Goal: Transaction & Acquisition: Purchase product/service

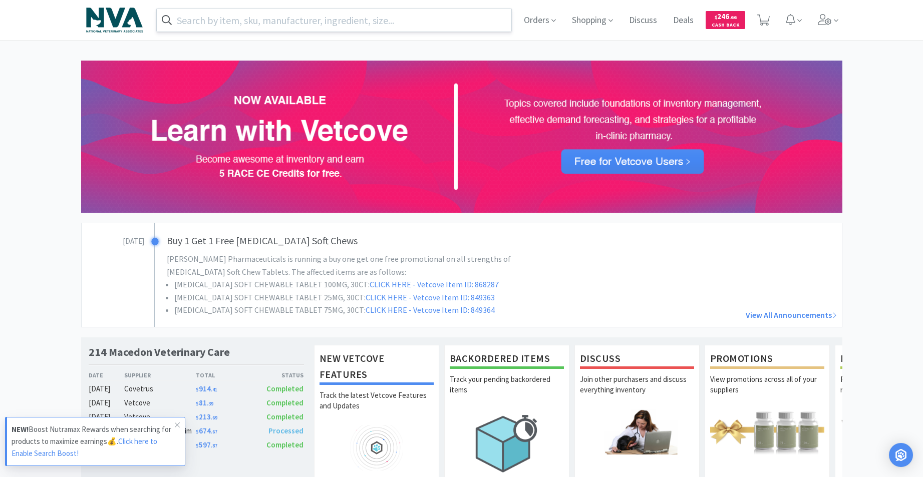
click at [299, 26] on input "text" at bounding box center [334, 20] width 355 height 23
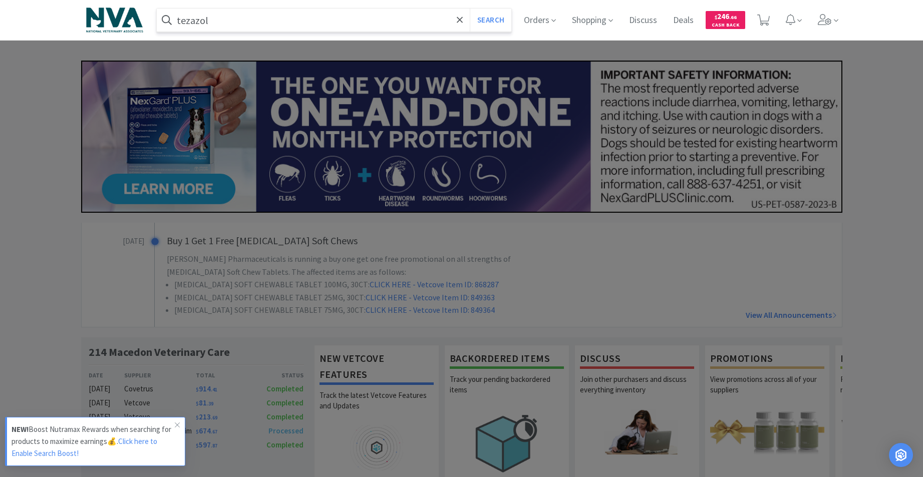
type input "tezazol"
click at [470, 9] on button "Search" at bounding box center [491, 20] width 42 height 23
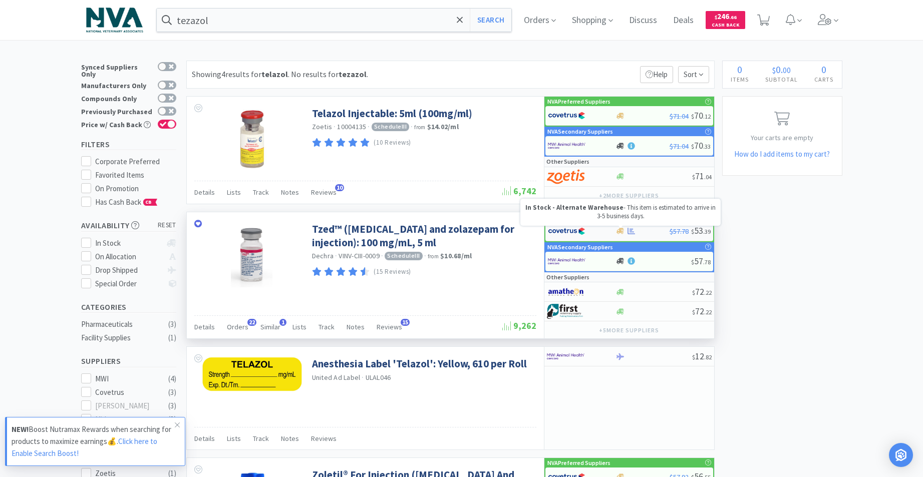
click at [618, 233] on icon at bounding box center [621, 231] width 8 height 8
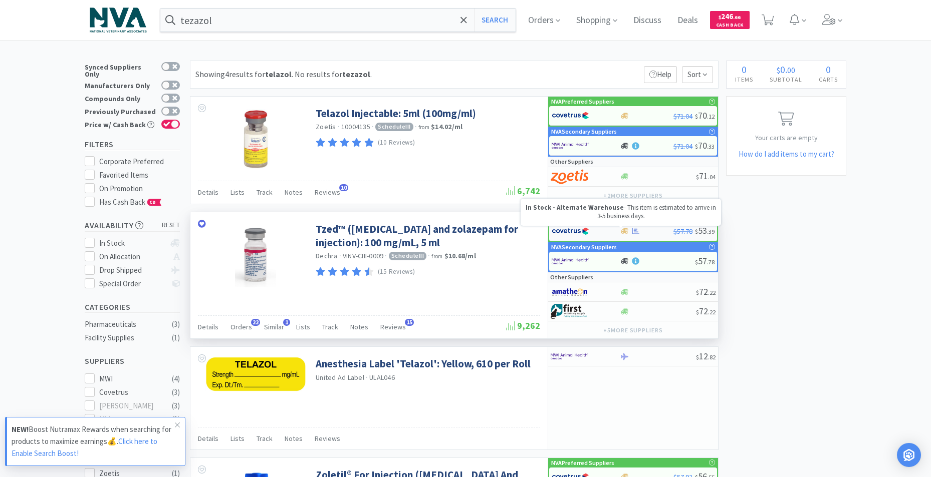
select select "1"
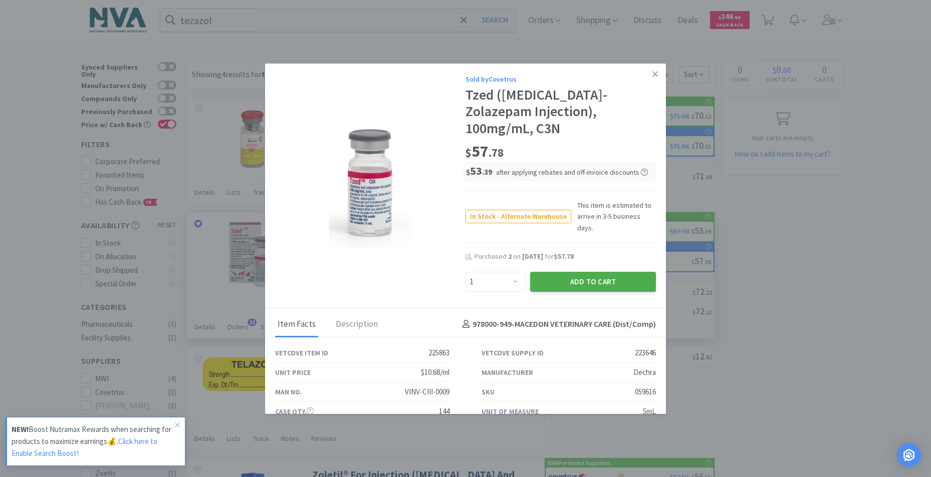
click at [603, 272] on button "Add to Cart" at bounding box center [593, 282] width 126 height 20
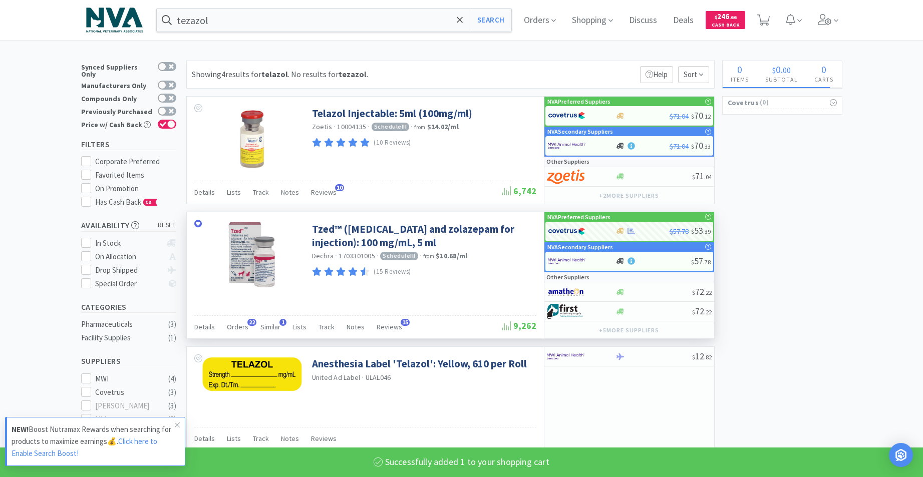
select select "1"
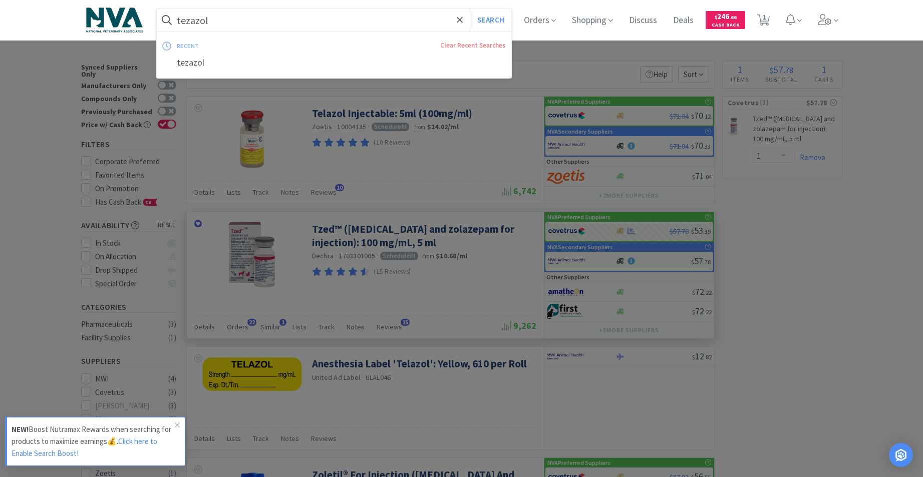
click at [336, 15] on input "tezazol" at bounding box center [334, 20] width 355 height 23
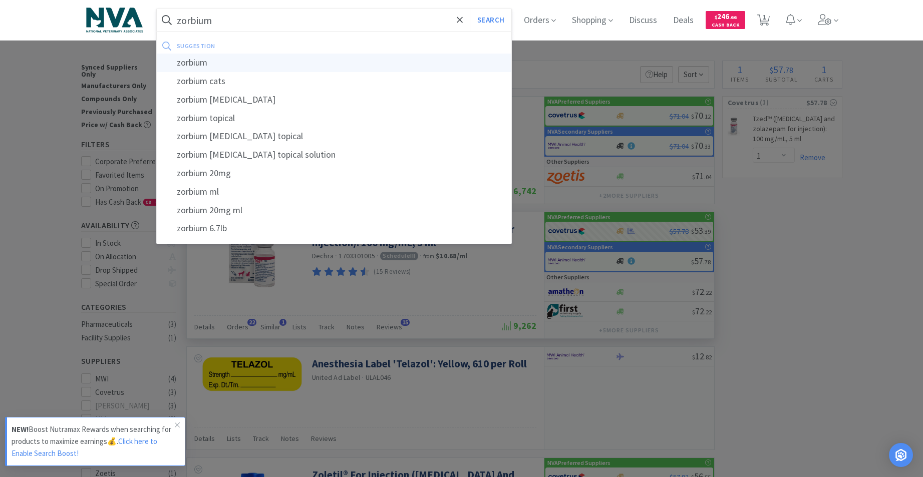
type input "zorbium"
click at [197, 64] on div "zorbium" at bounding box center [334, 63] width 355 height 19
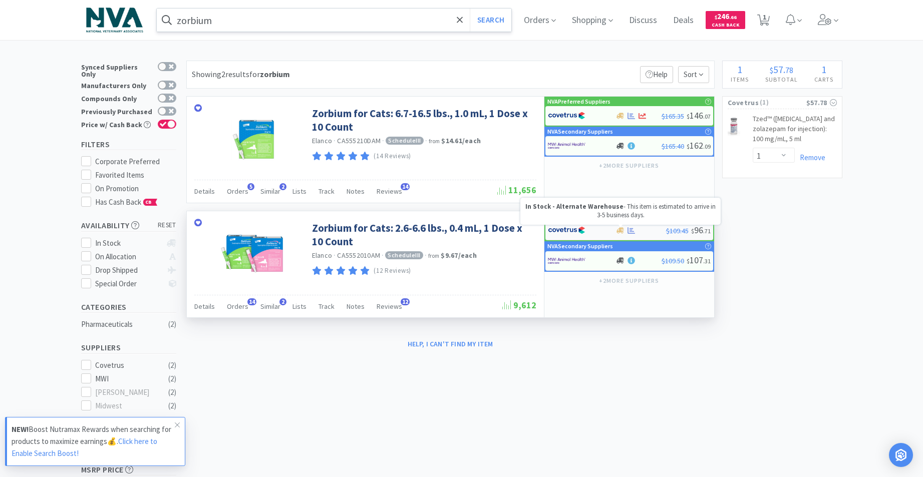
click at [620, 228] on icon at bounding box center [621, 230] width 8 height 6
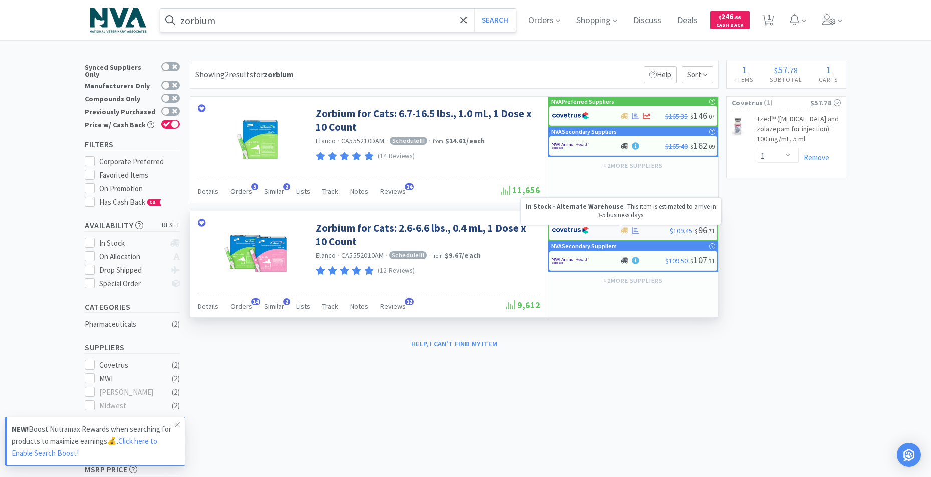
select select "1"
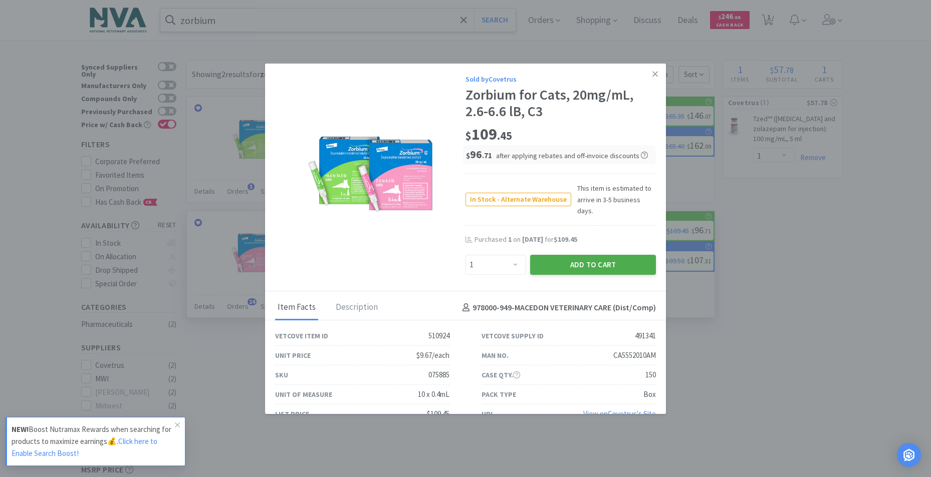
click at [595, 255] on button "Add to Cart" at bounding box center [593, 265] width 126 height 20
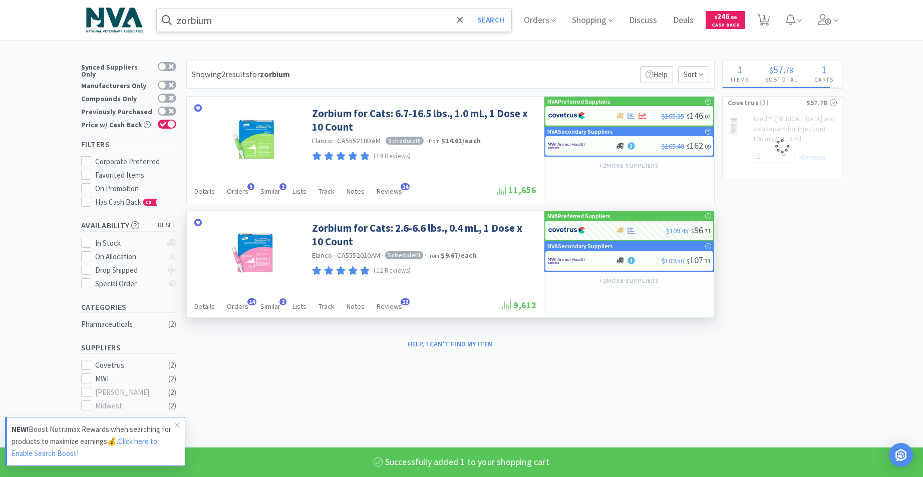
select select "1"
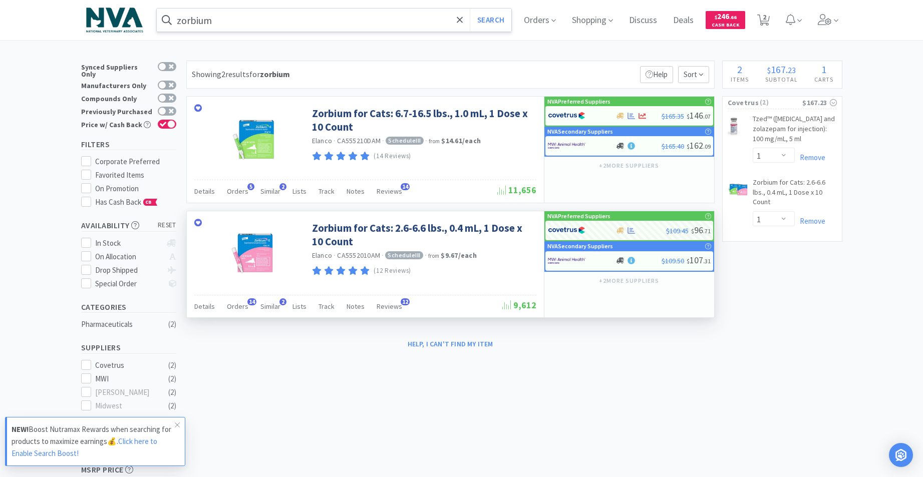
click at [287, 18] on input "zorbium" at bounding box center [334, 20] width 355 height 23
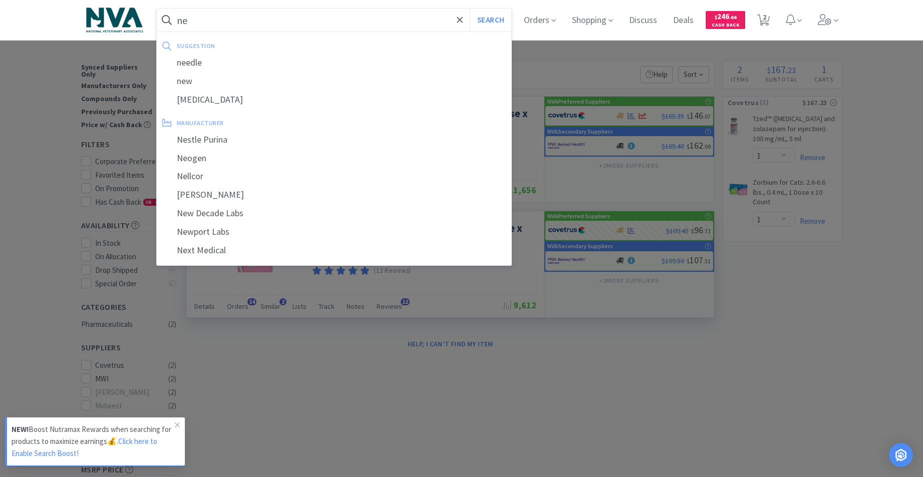
type input "n"
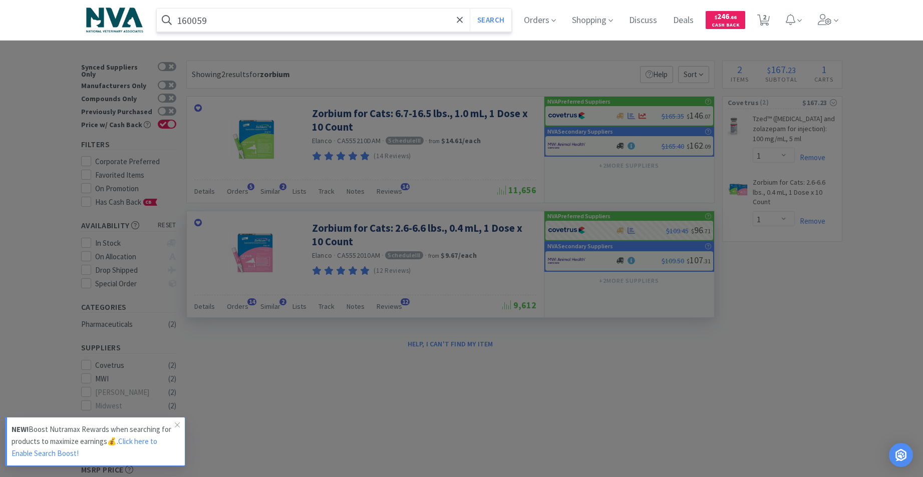
type input "160059"
click at [470, 9] on button "Search" at bounding box center [491, 20] width 42 height 23
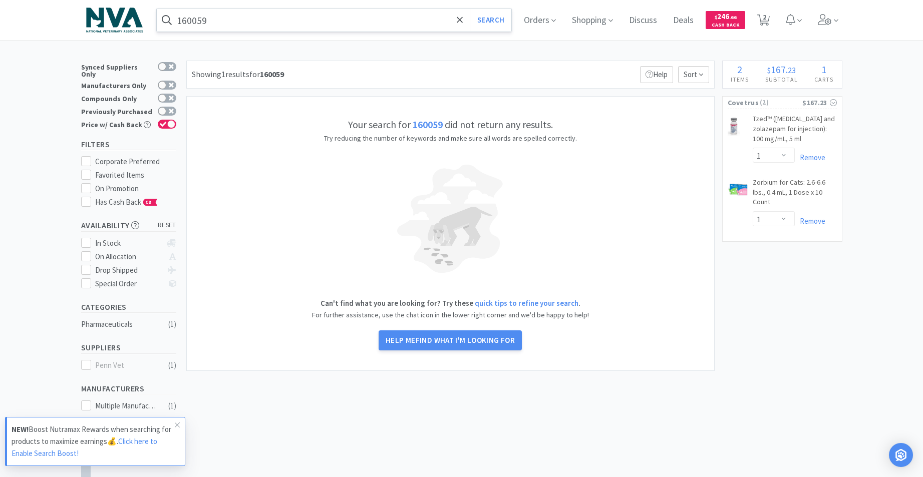
click at [292, 24] on input "160059" at bounding box center [334, 20] width 355 height 23
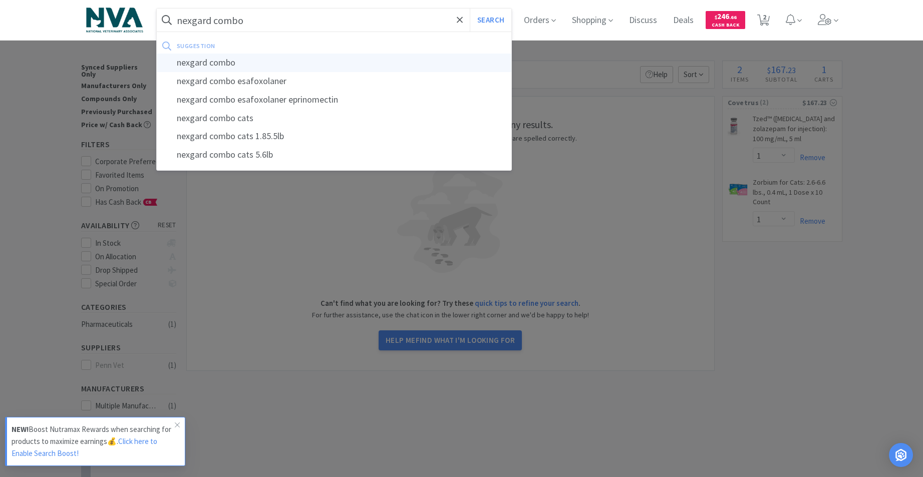
type input "nexgard combo"
click at [218, 69] on div "nexgard combo" at bounding box center [334, 63] width 355 height 19
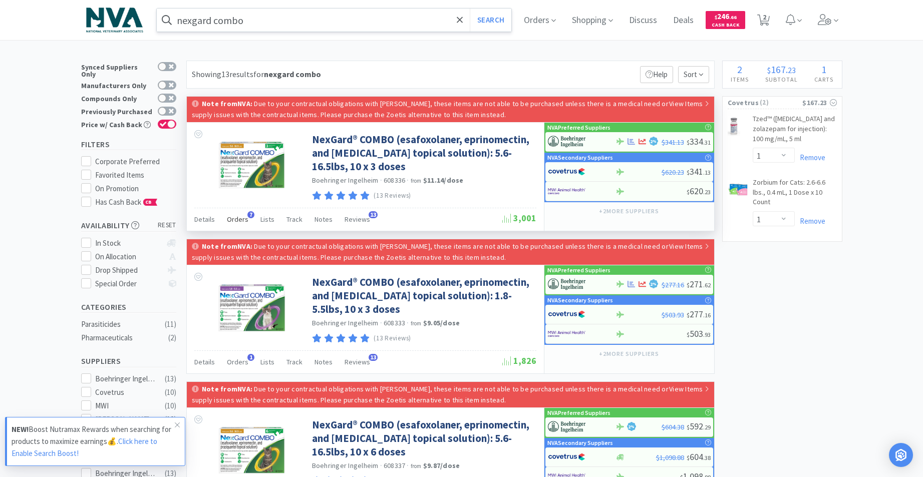
click at [241, 218] on span "Orders" at bounding box center [238, 219] width 22 height 9
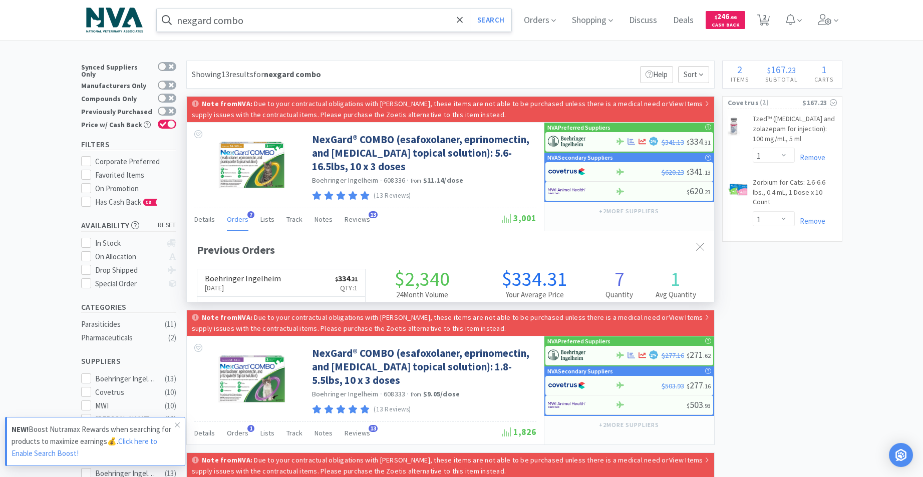
scroll to position [259, 528]
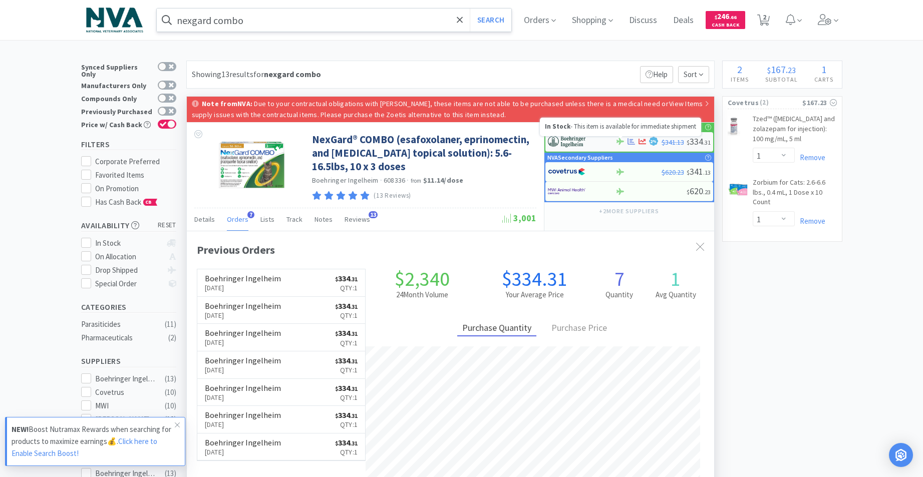
click at [621, 143] on icon at bounding box center [621, 141] width 8 height 7
select select "1"
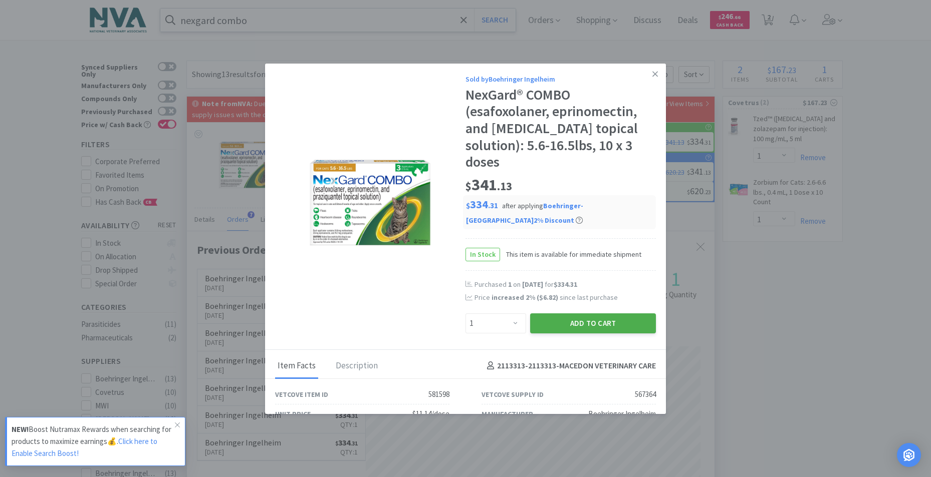
click at [589, 317] on button "Add to Cart" at bounding box center [593, 324] width 126 height 20
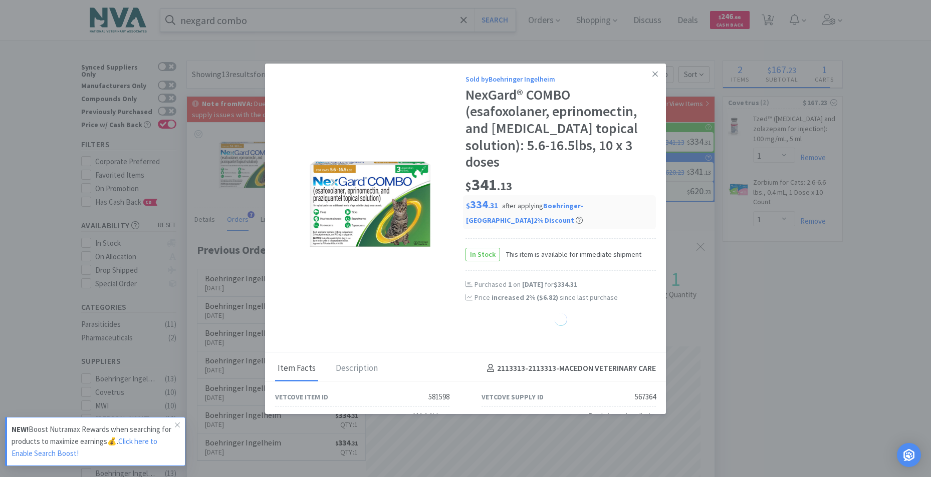
select select "1"
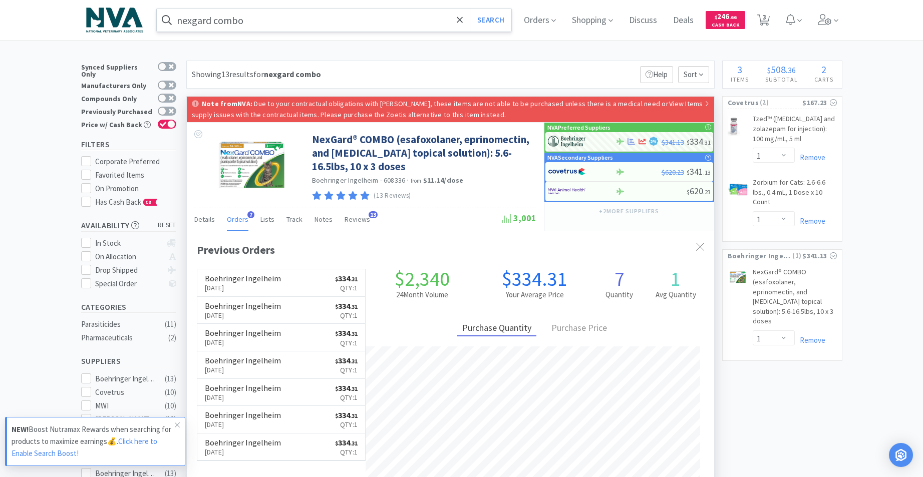
click at [305, 24] on input "nexgard combo" at bounding box center [334, 20] width 355 height 23
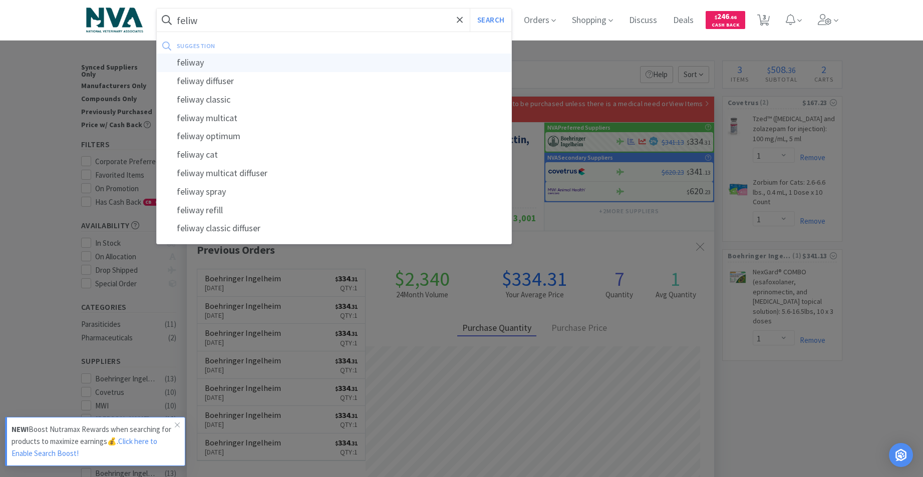
click at [204, 64] on div "feliway" at bounding box center [334, 63] width 355 height 19
type input "feliway"
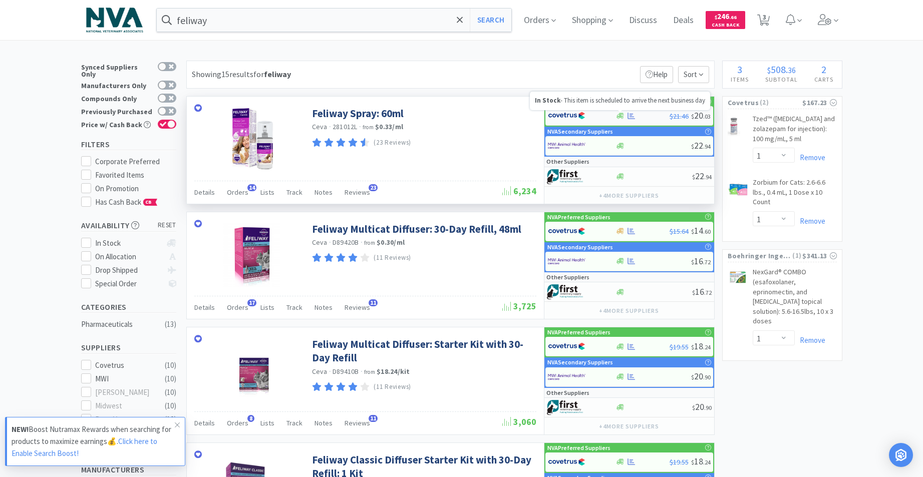
click at [618, 116] on icon at bounding box center [621, 116] width 8 height 8
select select "1"
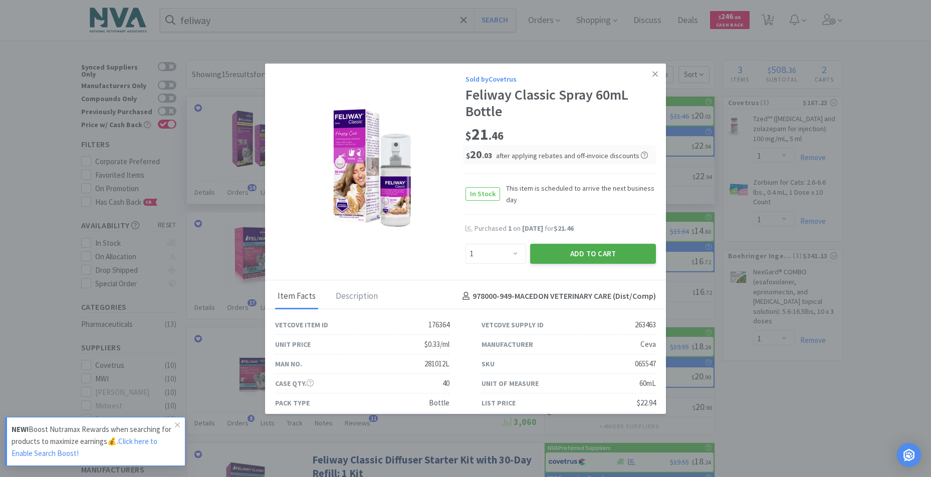
click at [608, 256] on button "Add to Cart" at bounding box center [593, 254] width 126 height 20
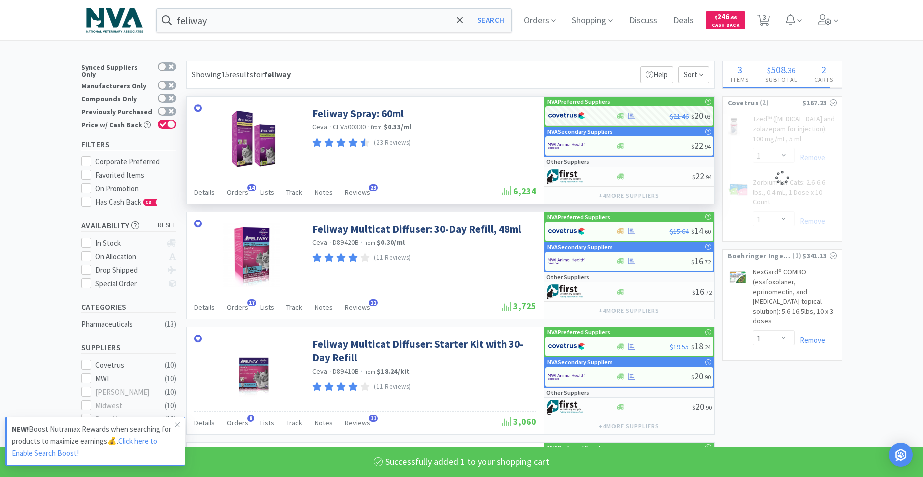
select select "1"
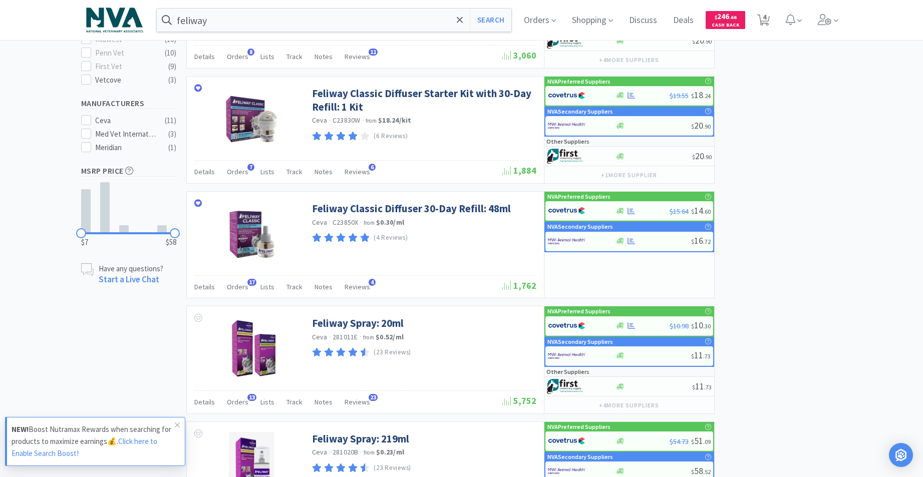
scroll to position [371, 0]
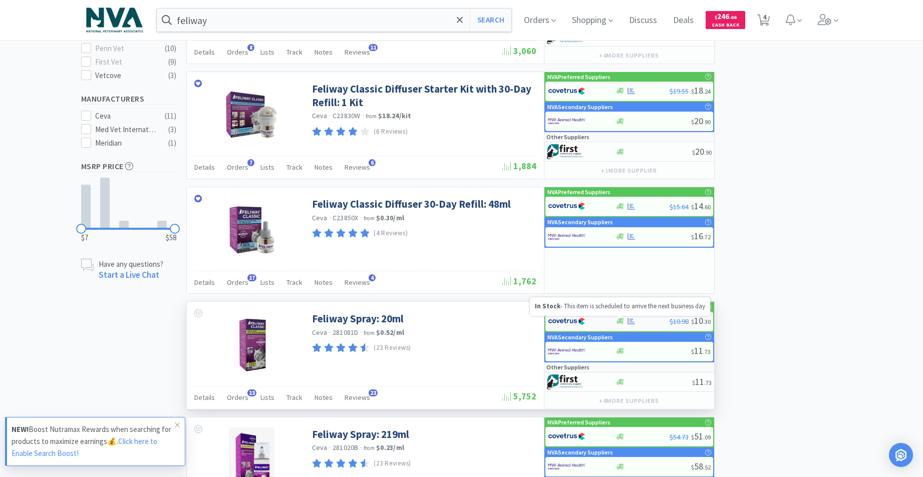
click at [621, 322] on icon at bounding box center [621, 322] width 8 height 6
select select "1"
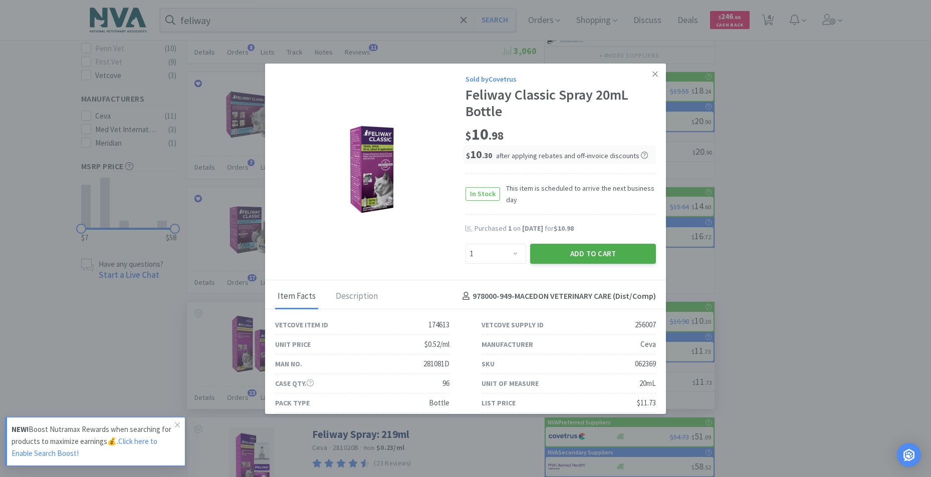
click at [604, 249] on button "Add to Cart" at bounding box center [593, 254] width 126 height 20
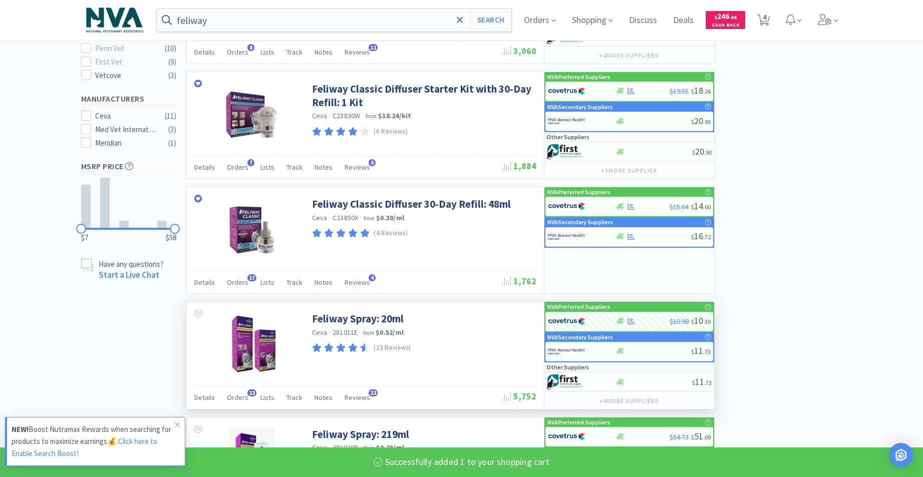
select select "1"
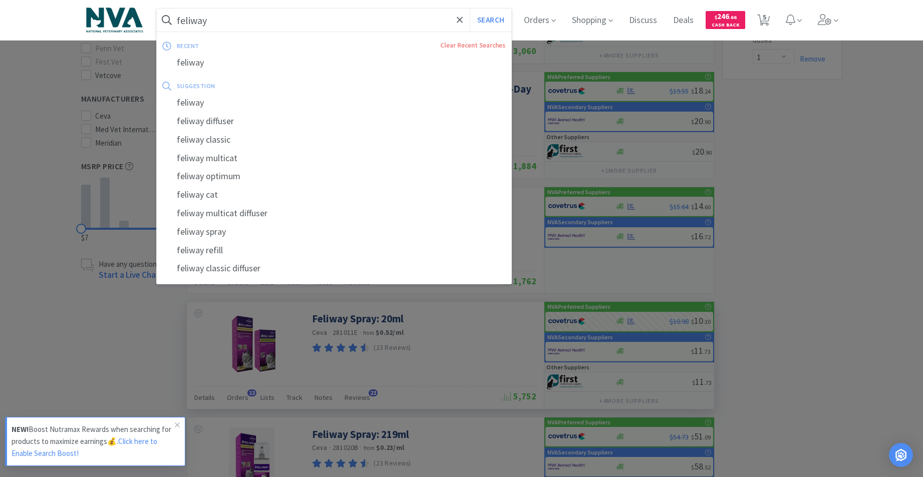
click at [252, 21] on input "feliway" at bounding box center [334, 20] width 355 height 23
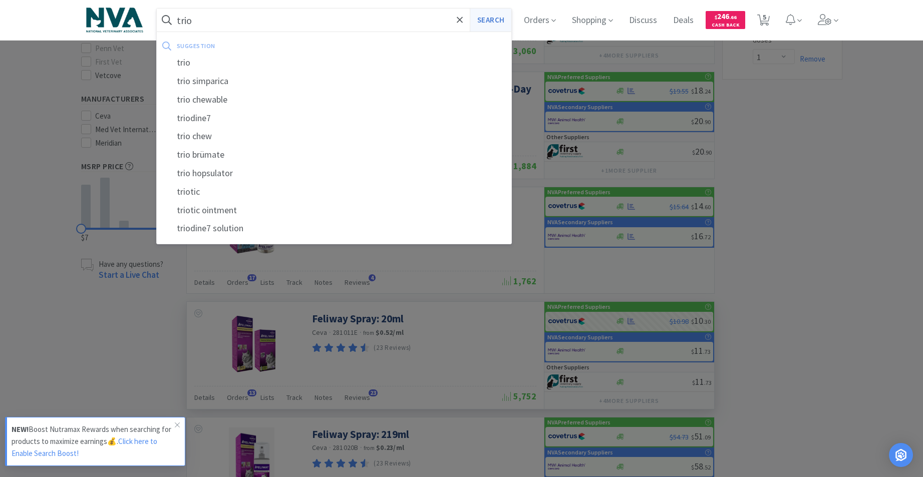
click at [505, 19] on button "Search" at bounding box center [491, 20] width 42 height 23
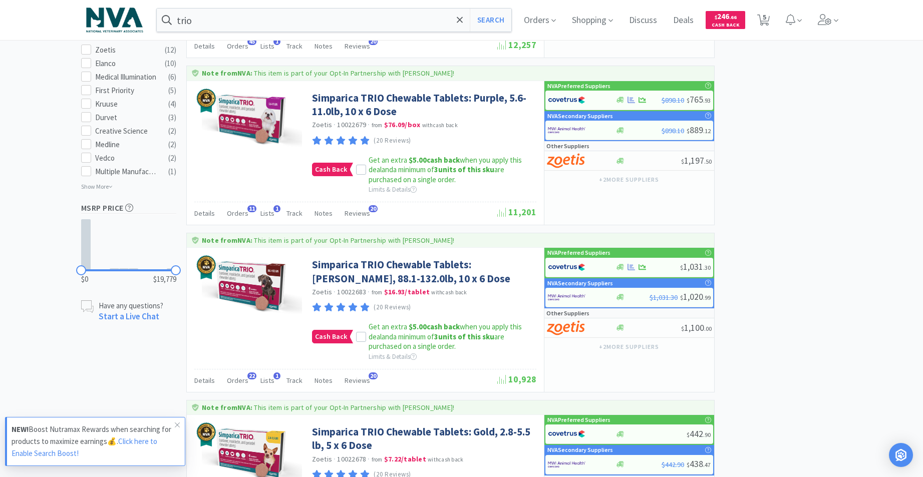
scroll to position [493, 0]
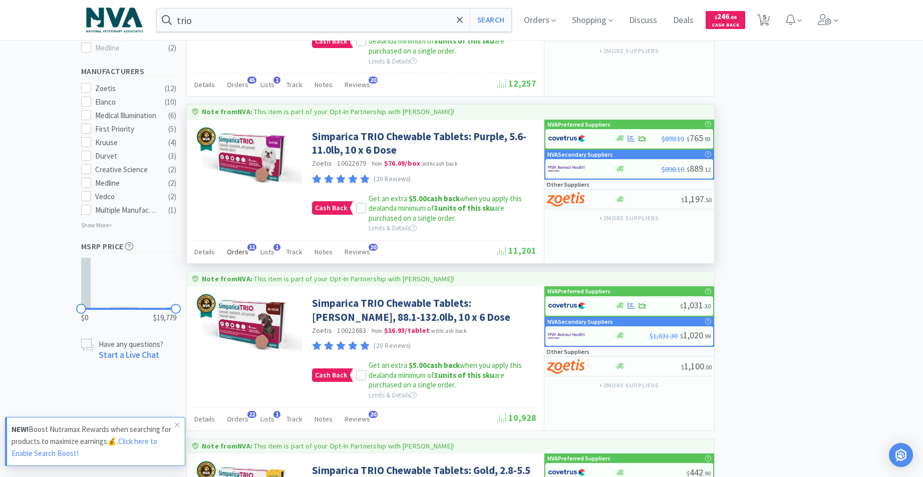
click at [238, 252] on span "Orders" at bounding box center [238, 251] width 22 height 9
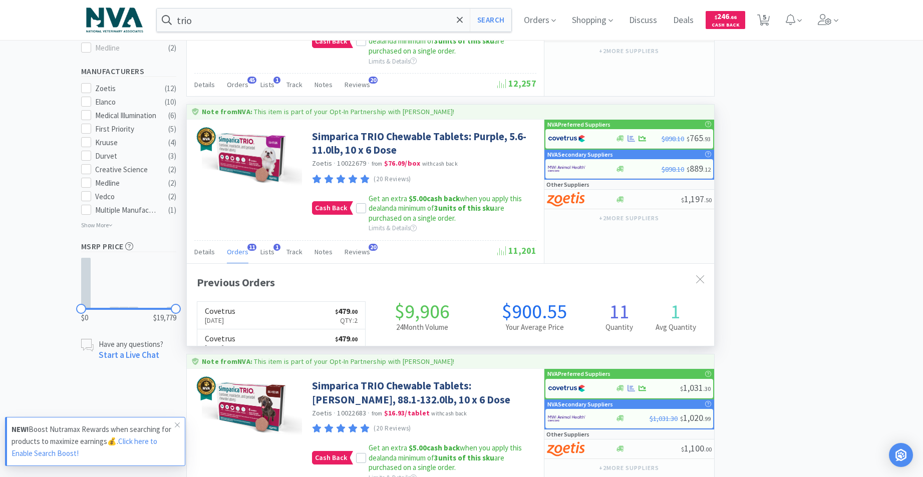
scroll to position [269, 528]
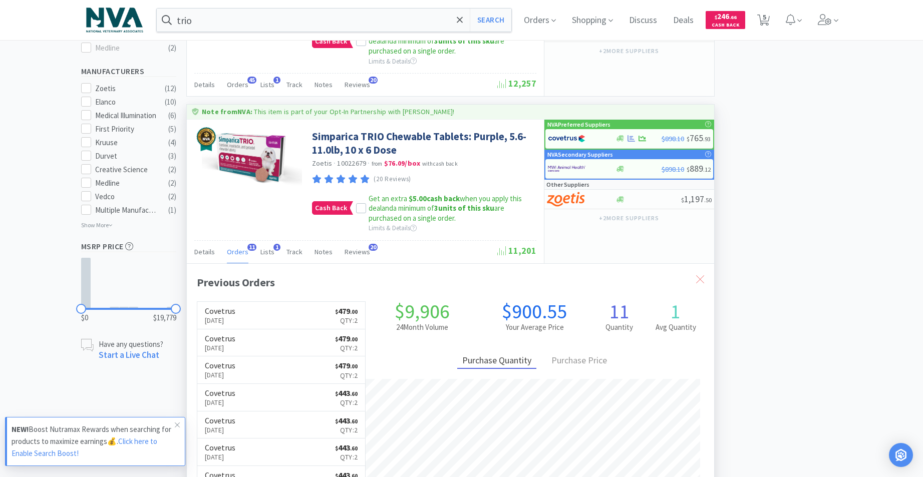
click at [704, 280] on icon at bounding box center [700, 280] width 8 height 8
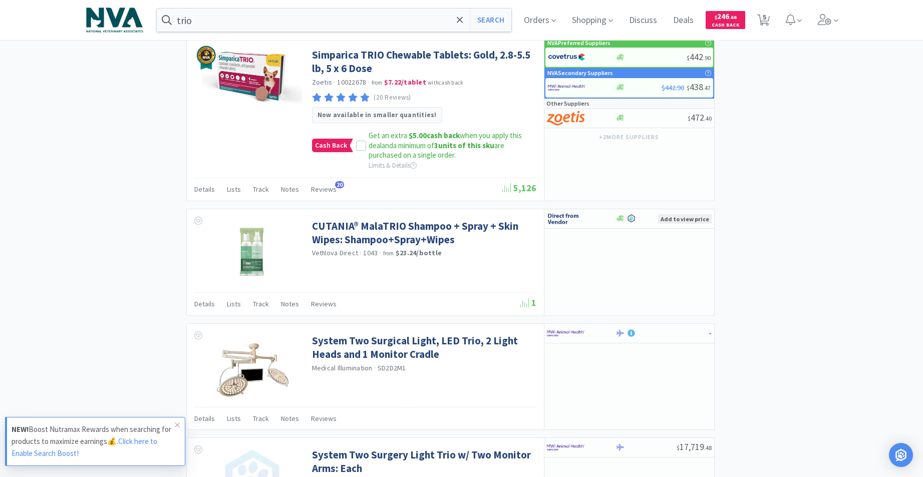
scroll to position [958, 0]
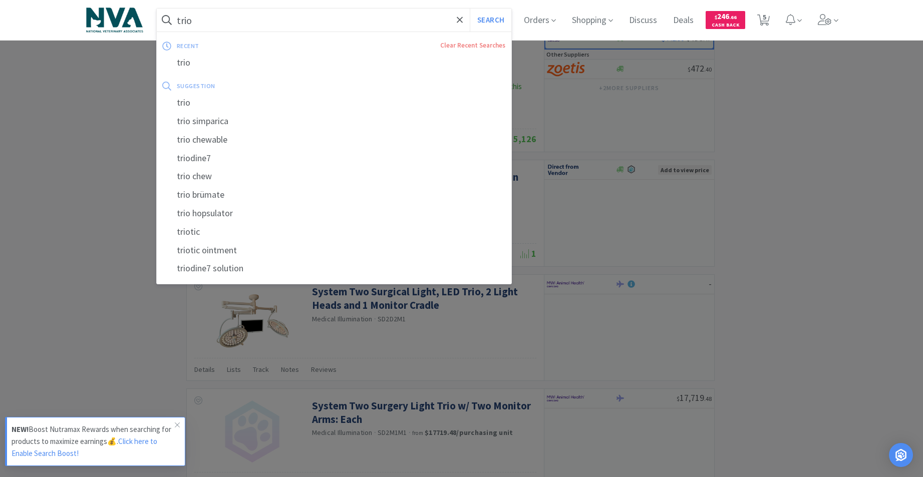
click at [293, 22] on input "trio" at bounding box center [334, 20] width 355 height 23
click at [270, 19] on input "trio" at bounding box center [334, 20] width 355 height 23
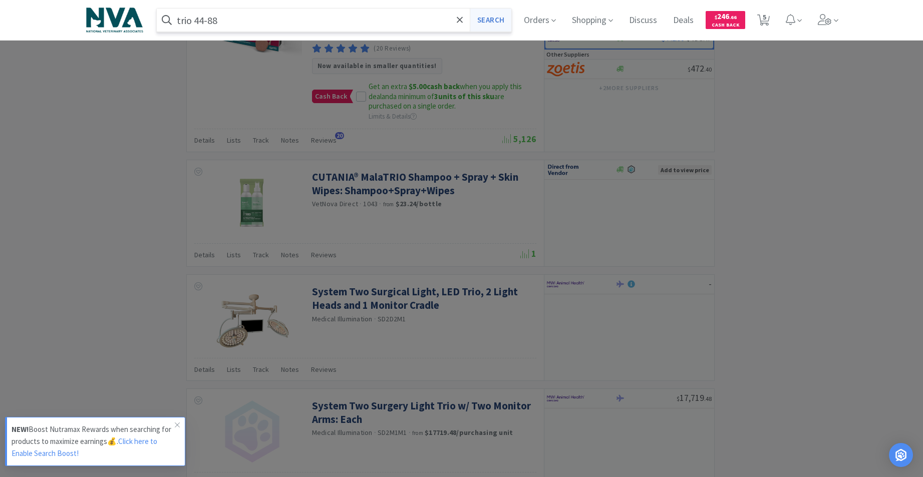
click at [485, 19] on button "Search" at bounding box center [491, 20] width 42 height 23
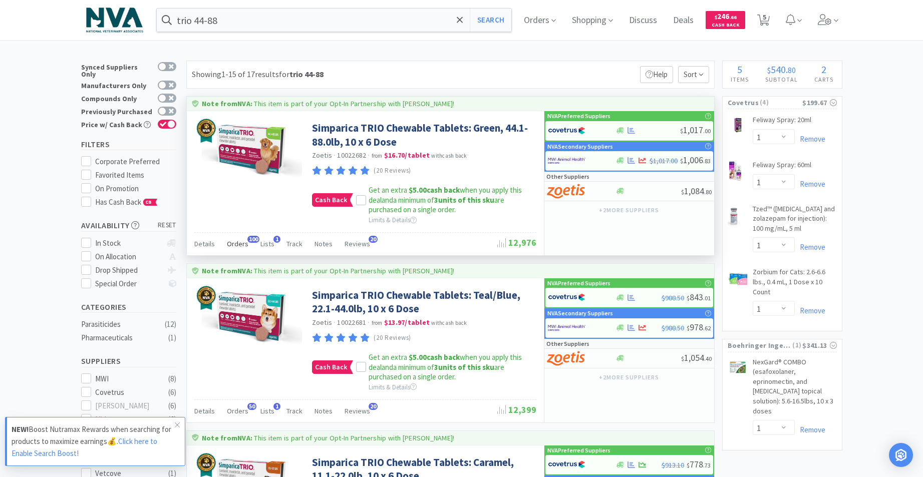
click at [241, 245] on span "Orders" at bounding box center [238, 243] width 22 height 9
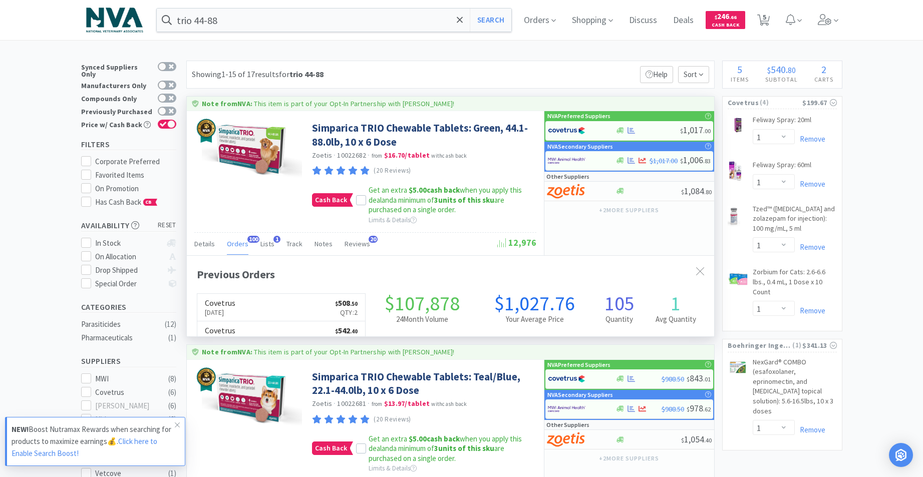
scroll to position [269, 528]
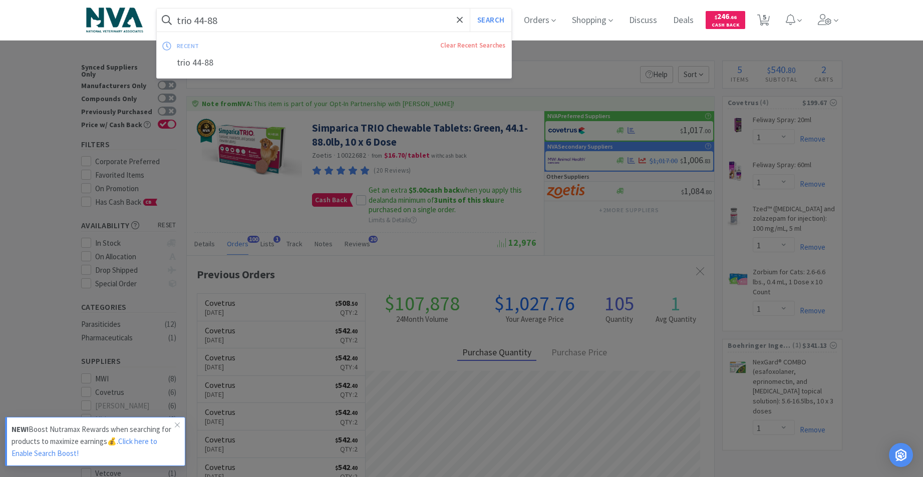
click at [247, 22] on input "trio 44-88" at bounding box center [334, 20] width 355 height 23
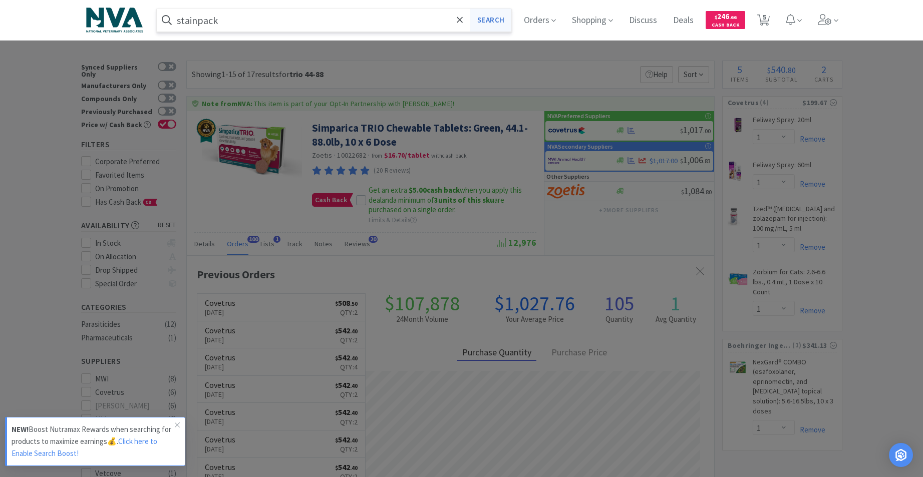
click at [495, 19] on button "Search" at bounding box center [491, 20] width 42 height 23
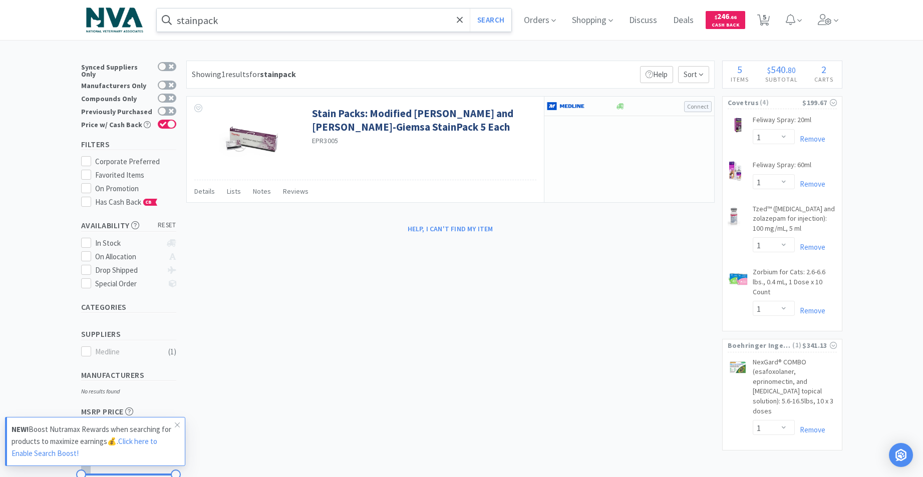
click at [338, 17] on input "stainpack" at bounding box center [334, 20] width 355 height 23
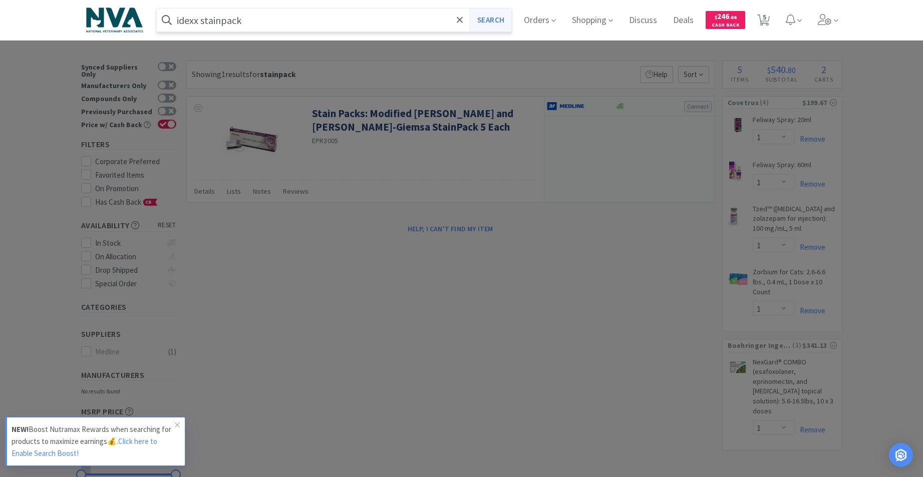
click at [500, 25] on button "Search" at bounding box center [491, 20] width 42 height 23
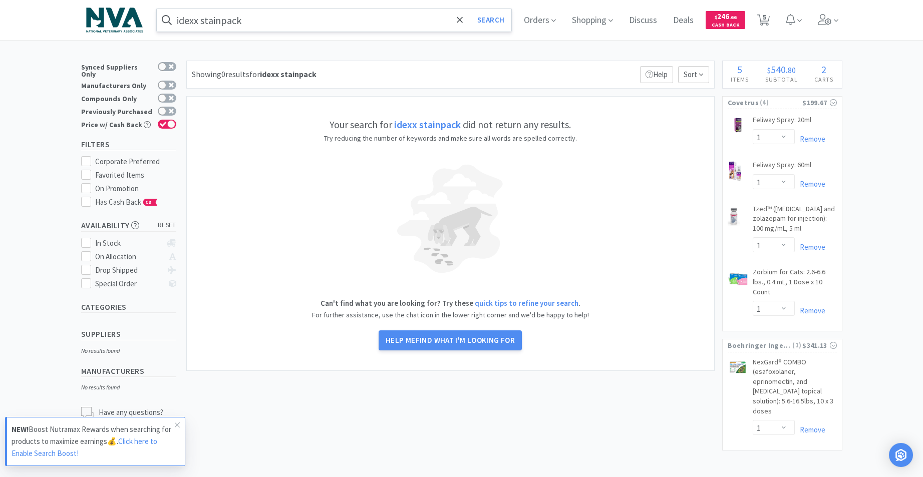
click at [359, 20] on input "idexx stainpack" at bounding box center [334, 20] width 355 height 23
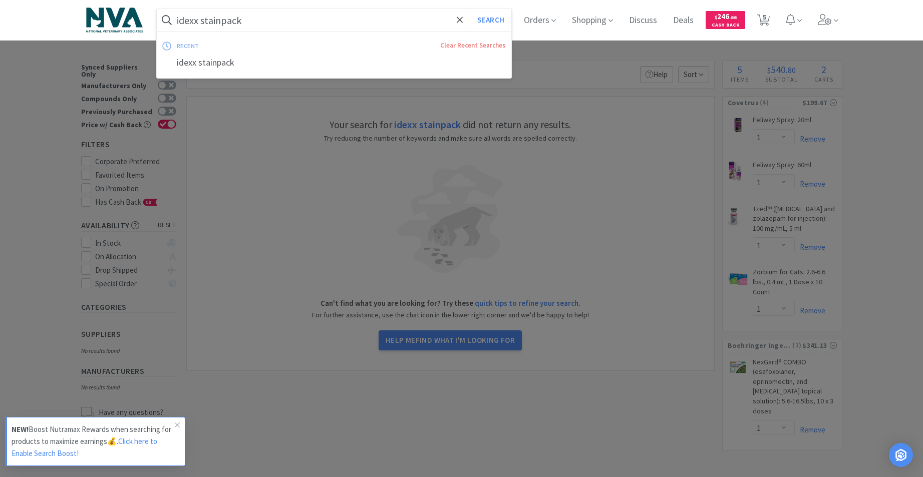
click at [225, 20] on input "idexx stainpack" at bounding box center [334, 20] width 355 height 23
click at [223, 20] on input "idexx stainpack" at bounding box center [334, 20] width 355 height 23
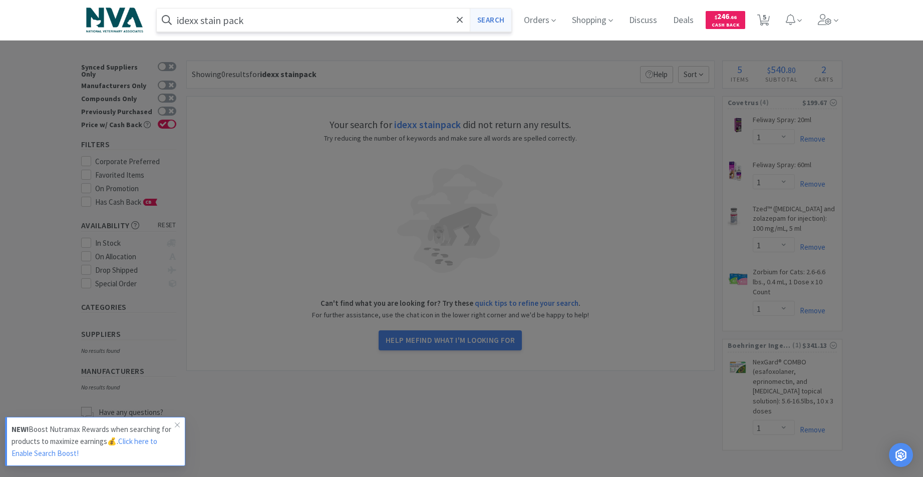
type input "idexx stain pack"
click at [504, 21] on button "Search" at bounding box center [491, 20] width 42 height 23
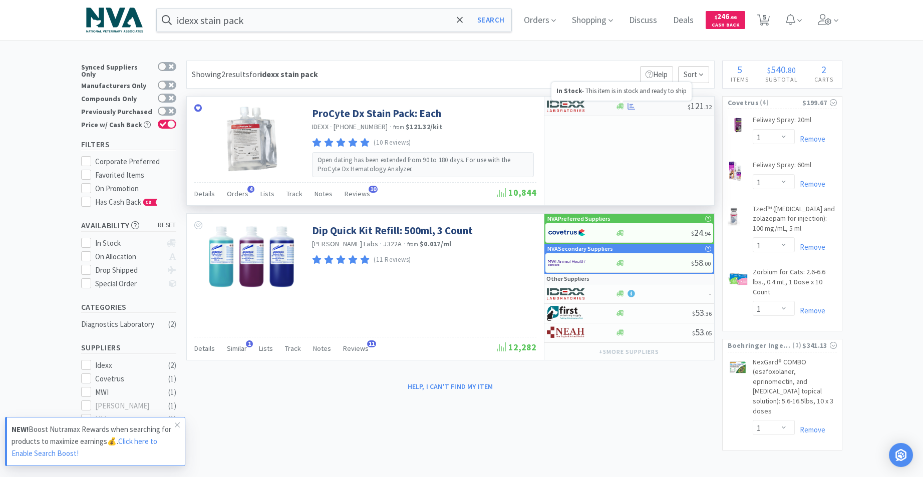
click at [622, 106] on icon at bounding box center [621, 106] width 8 height 6
select select "1"
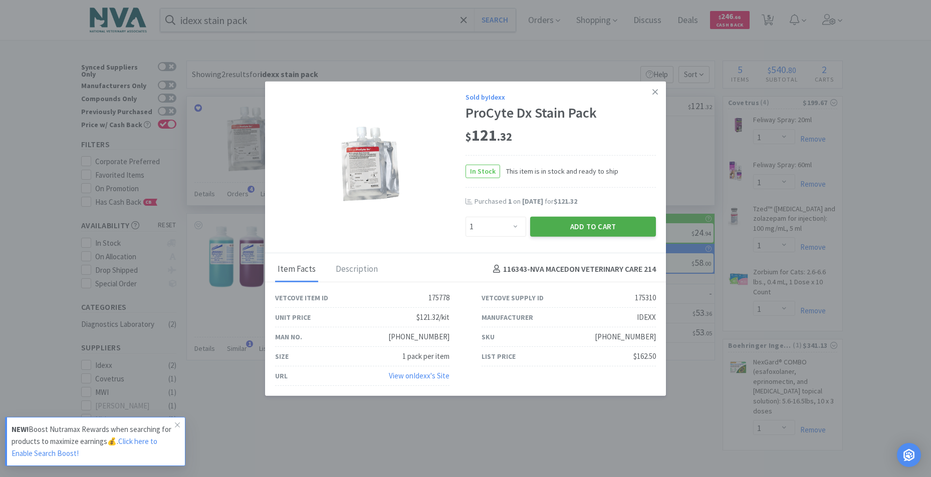
click at [588, 230] on button "Add to Cart" at bounding box center [593, 226] width 126 height 20
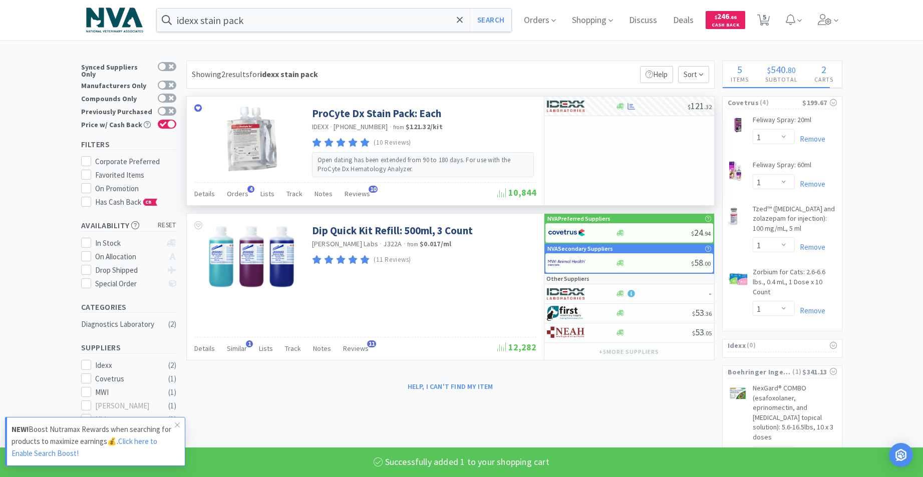
select select "1"
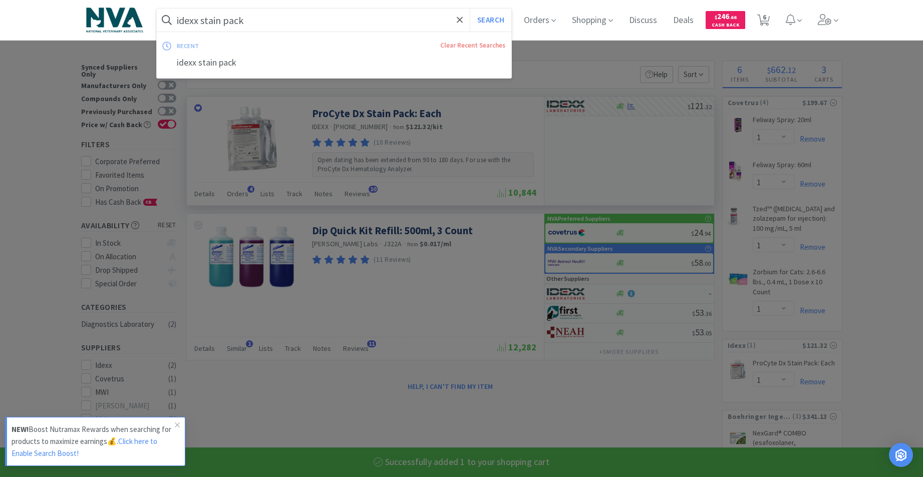
click at [360, 26] on input "idexx stain pack" at bounding box center [334, 20] width 355 height 23
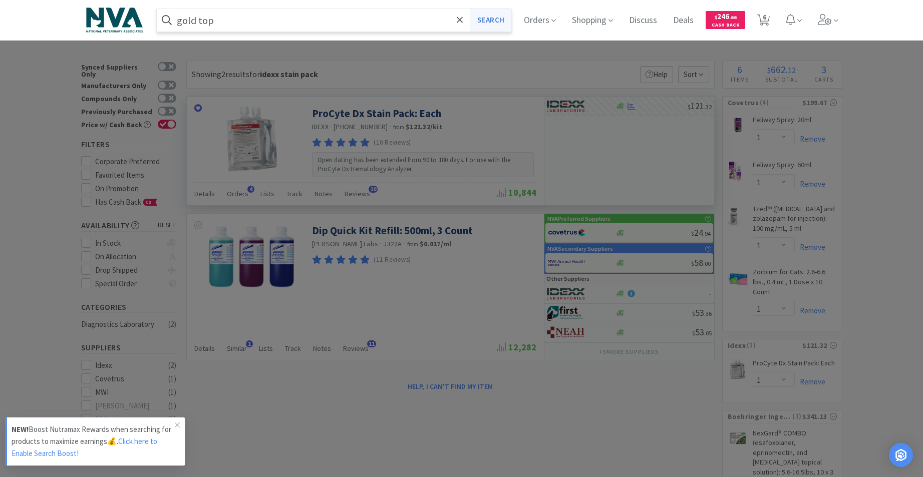
click at [497, 26] on button "Search" at bounding box center [491, 20] width 42 height 23
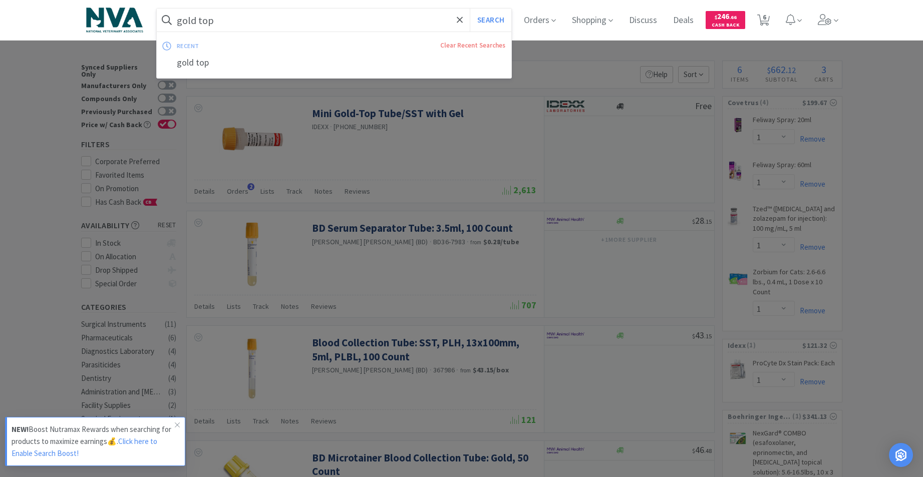
click at [245, 24] on input "gold top" at bounding box center [334, 20] width 355 height 23
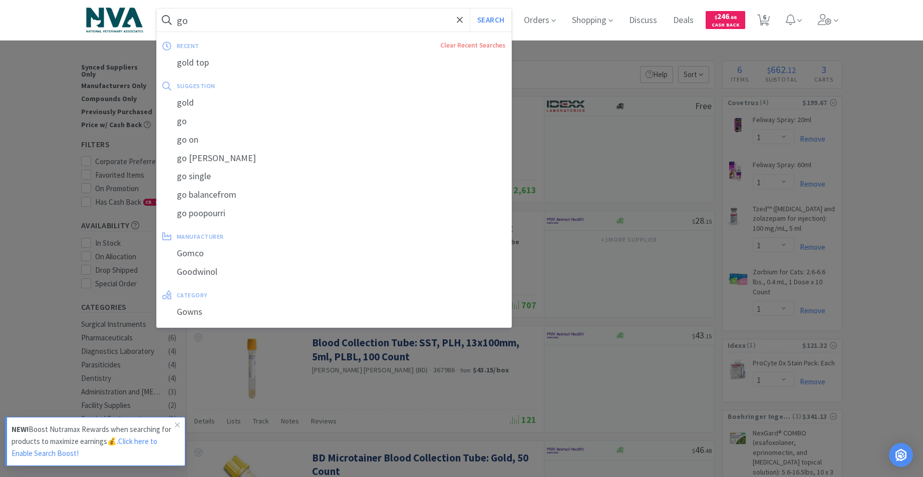
type input "g"
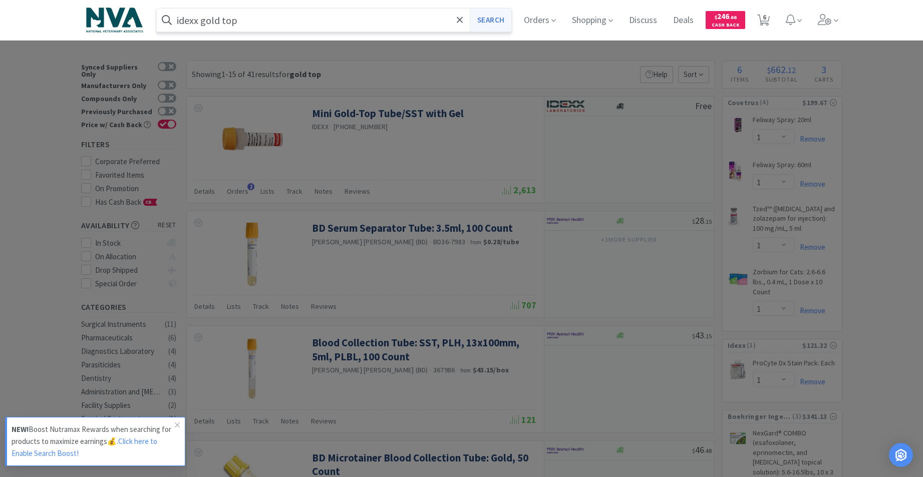
type input "idexx gold top"
click at [500, 22] on button "Search" at bounding box center [491, 20] width 42 height 23
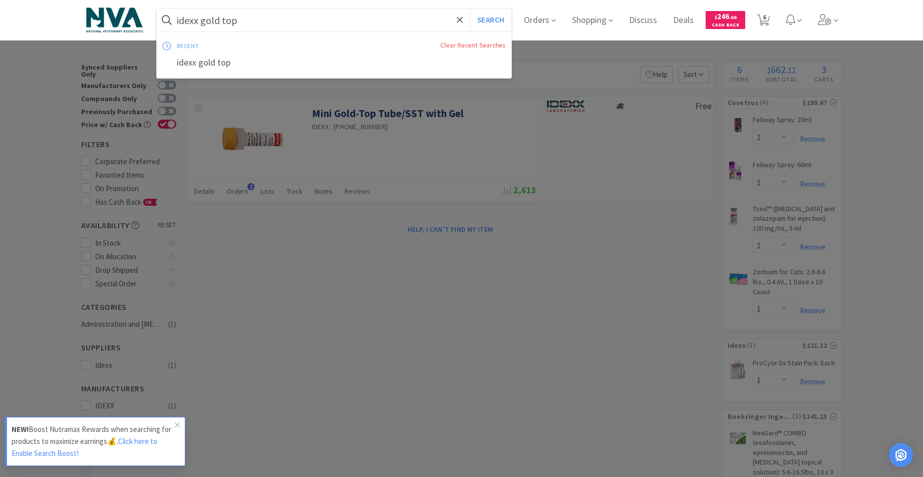
click at [379, 27] on input "idexx gold top" at bounding box center [334, 20] width 355 height 23
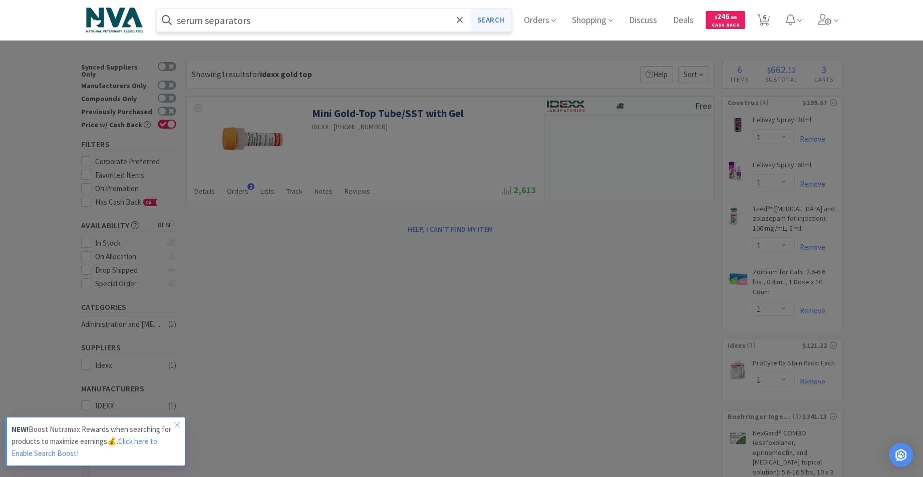
type input "serum separators"
click at [489, 24] on button "Search" at bounding box center [491, 20] width 42 height 23
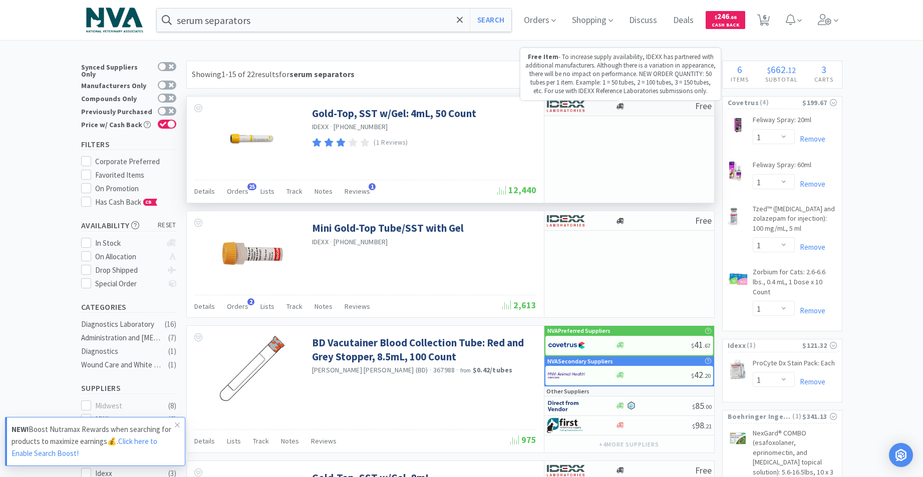
click at [621, 106] on icon at bounding box center [621, 106] width 8 height 6
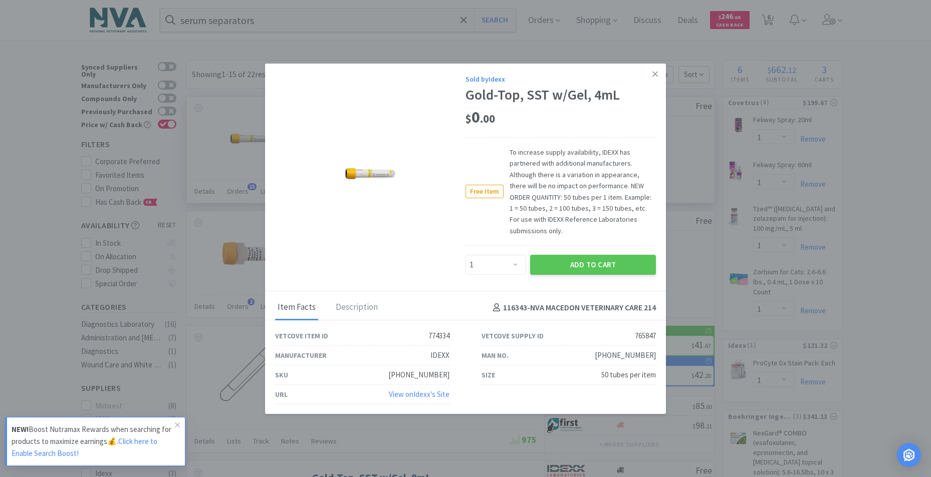
click at [625, 110] on div "$ 0 . 00" at bounding box center [560, 120] width 190 height 34
click at [624, 110] on div "$ 0 . 00" at bounding box center [560, 117] width 190 height 21
click at [510, 263] on select "Enter Quantity 1 2 3 4 5 6 7 8 9 10 11 12 13 14 15 16 17 18 19 20 Enter Quantity" at bounding box center [495, 265] width 61 height 20
select select "2"
click at [465, 255] on select "Enter Quantity 1 2 3 4 5 6 7 8 9 10 11 12 13 14 15 16 17 18 19 20 Enter Quantity" at bounding box center [495, 265] width 61 height 20
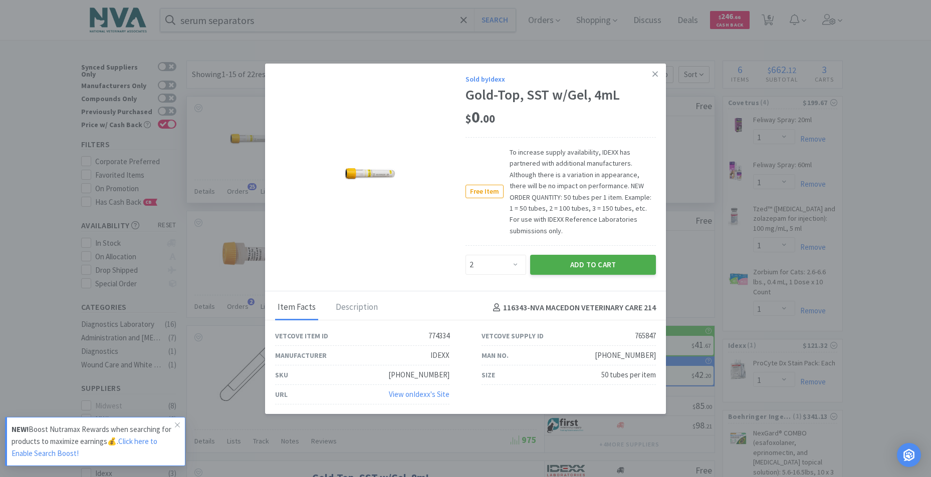
click at [540, 268] on button "Add to Cart" at bounding box center [593, 265] width 126 height 20
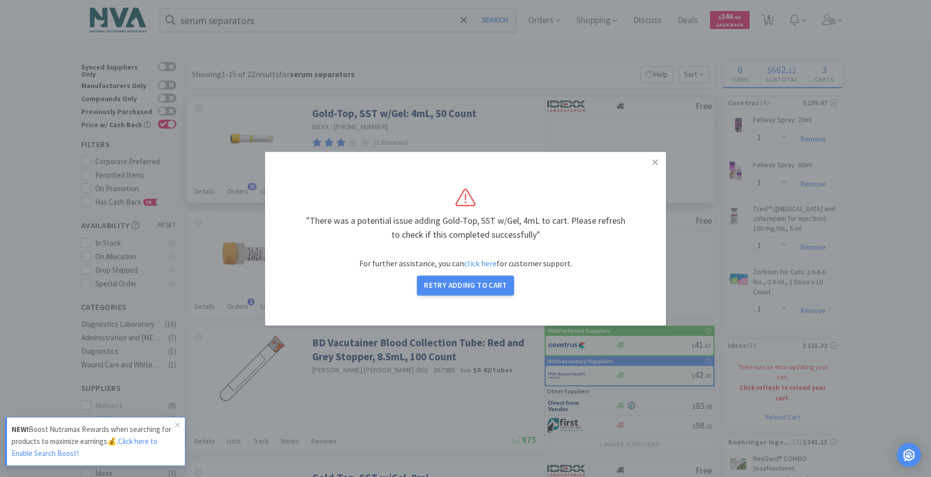
select select "1"
click at [481, 284] on button "Retry Adding to Cart" at bounding box center [465, 286] width 97 height 20
select select "1"
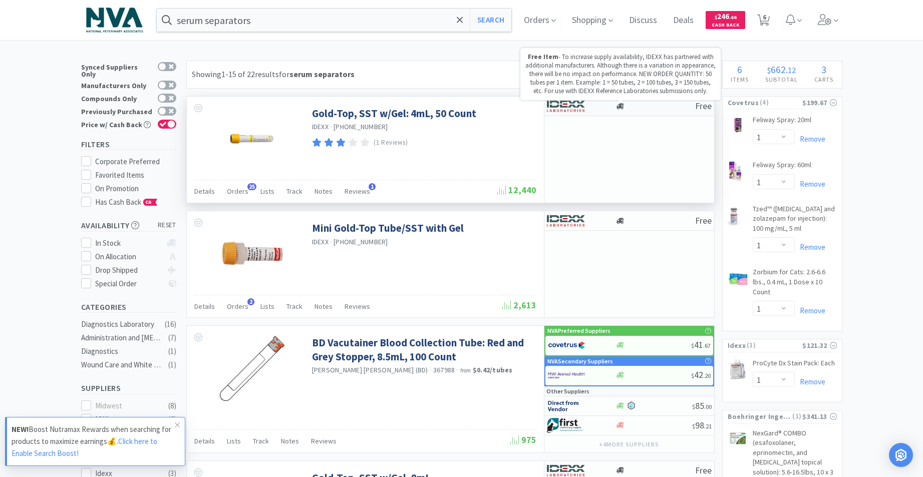
click at [620, 109] on icon at bounding box center [621, 107] width 8 height 8
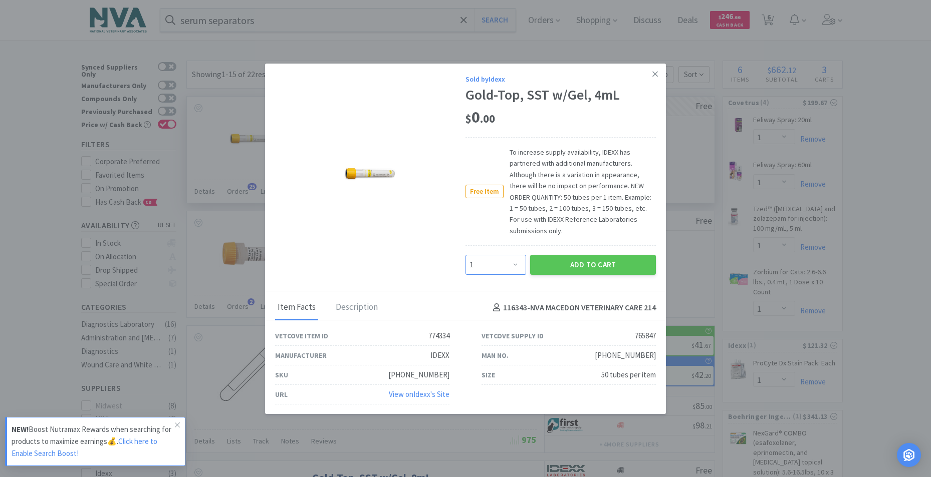
click at [510, 263] on select "Enter Quantity 1 2 3 4 5 6 7 8 9 10 11 12 13 14 15 16 17 18 19 20 Enter Quantity" at bounding box center [495, 265] width 61 height 20
select select "3"
click at [465, 255] on select "Enter Quantity 1 2 3 4 5 6 7 8 9 10 11 12 13 14 15 16 17 18 19 20 Enter Quantity" at bounding box center [495, 265] width 61 height 20
click at [536, 263] on button "Add to Cart" at bounding box center [593, 265] width 126 height 20
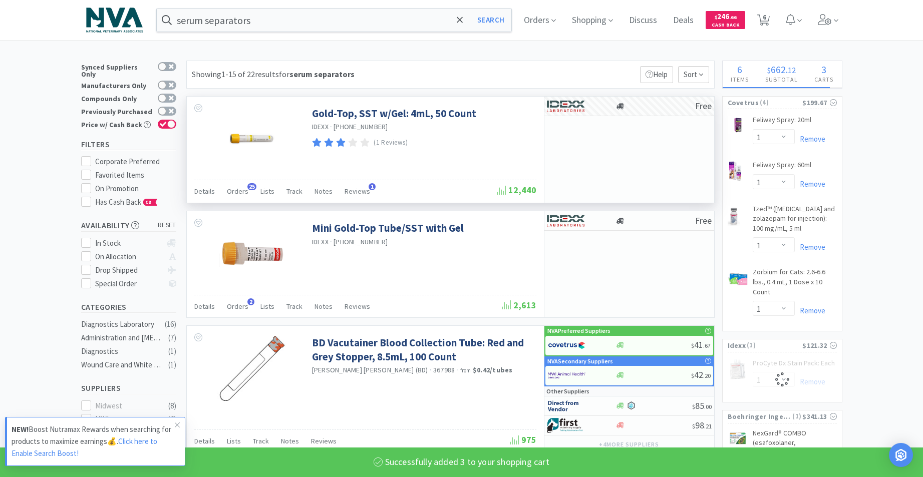
select select "3"
select select "1"
click at [326, 28] on input "serum separators" at bounding box center [334, 20] width 355 height 23
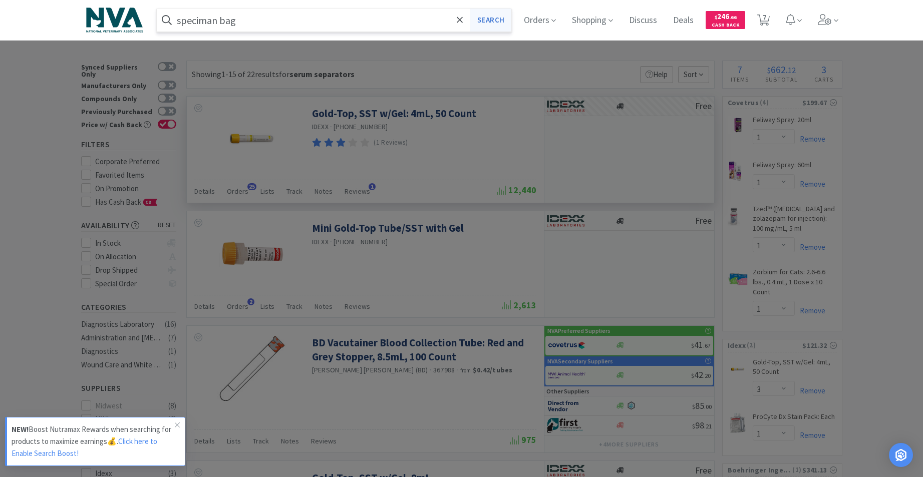
click at [506, 19] on button "Search" at bounding box center [491, 20] width 42 height 23
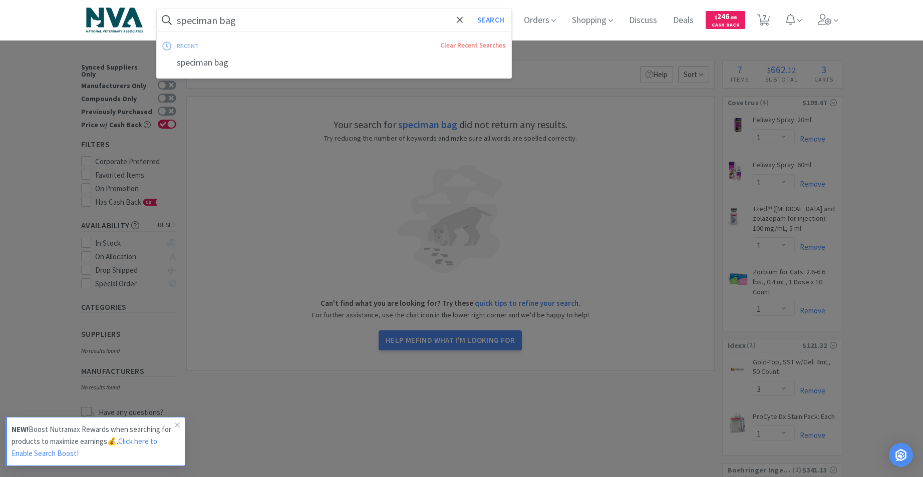
click at [403, 23] on input "speciman bag" at bounding box center [334, 20] width 355 height 23
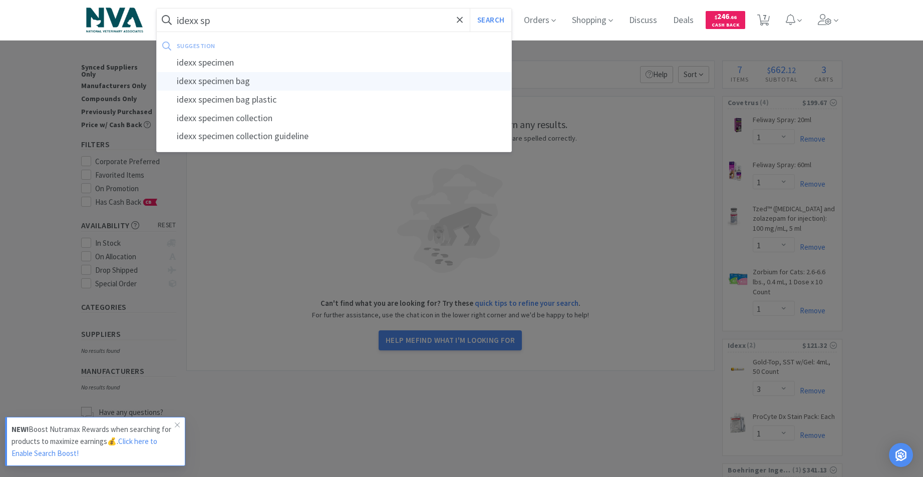
click at [209, 84] on div "idexx specimen bag" at bounding box center [334, 81] width 355 height 19
type input "idexx specimen bag"
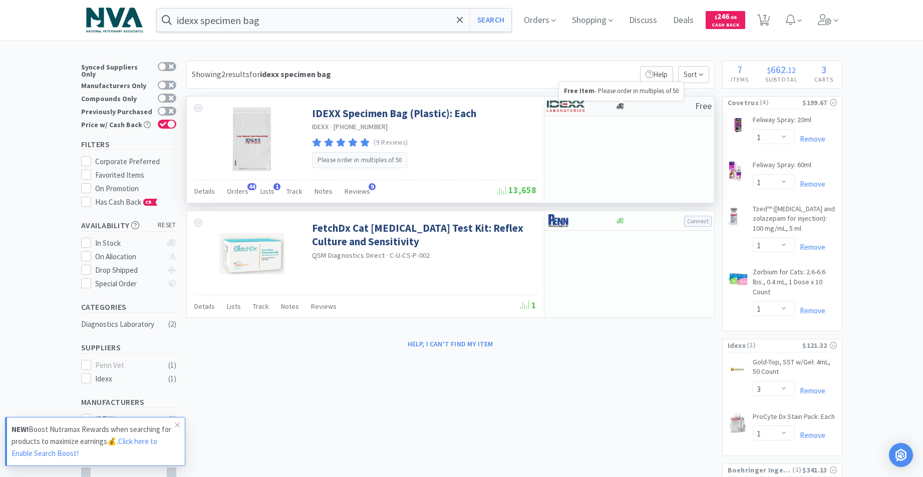
click at [620, 107] on icon at bounding box center [621, 106] width 8 height 6
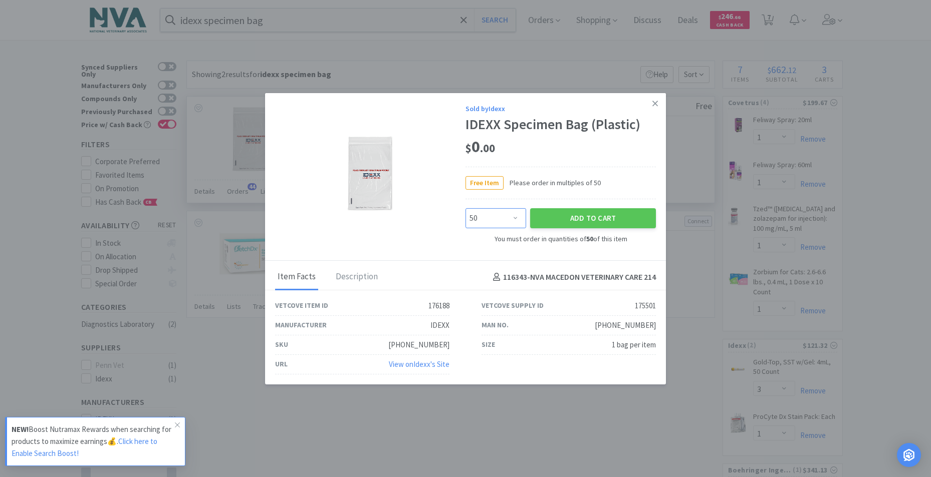
click at [515, 218] on select "Enter Quantity 50 100 150 200 250 300 350 400 450 500 550 600 650 700 750 800 8…" at bounding box center [495, 218] width 61 height 20
select select "150"
click at [465, 208] on select "Enter Quantity 50 100 150 200 250 300 350 400 450 500 550 600 650 700 750 800 8…" at bounding box center [495, 218] width 61 height 20
click at [580, 214] on button "Add to Cart" at bounding box center [593, 218] width 126 height 20
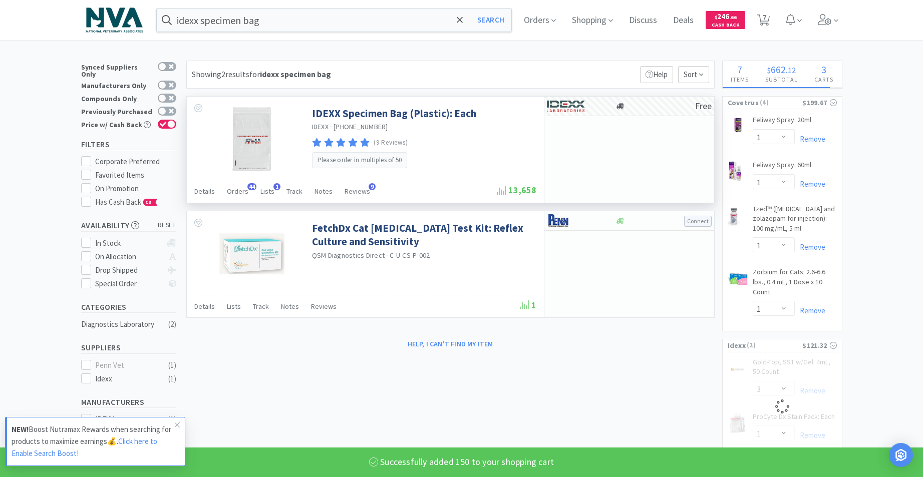
select select "150"
select select "1"
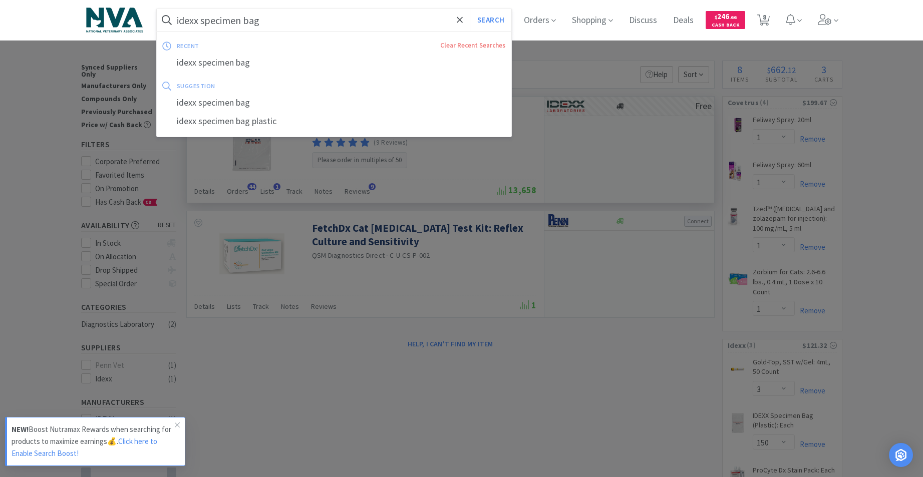
click at [350, 22] on input "idexx specimen bag" at bounding box center [334, 20] width 355 height 23
